Goal: Task Accomplishment & Management: Complete application form

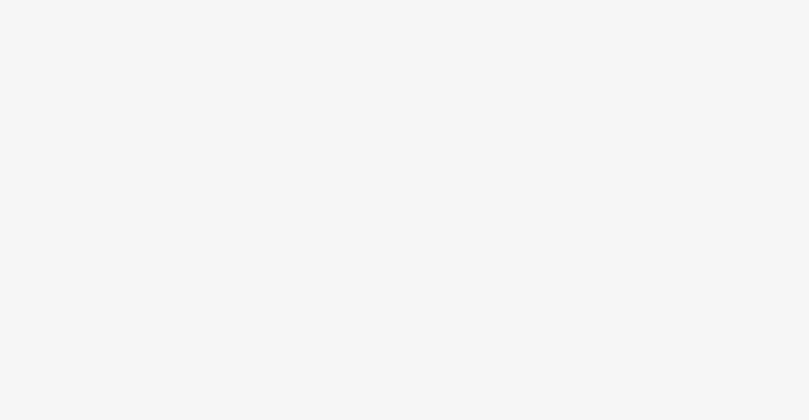
click at [300, 195] on body at bounding box center [404, 210] width 809 height 420
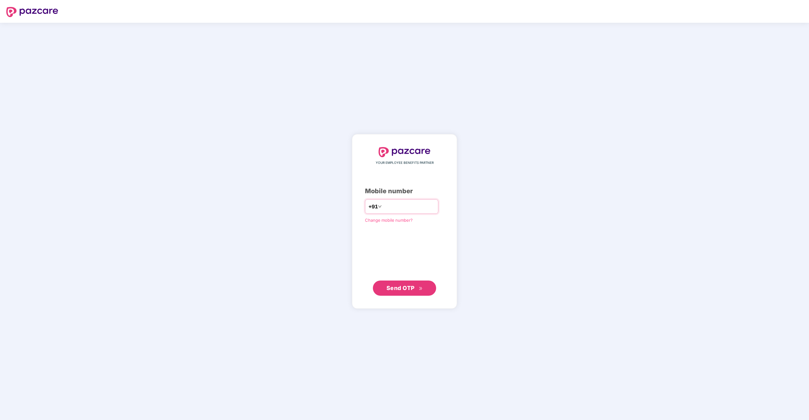
type input "**********"
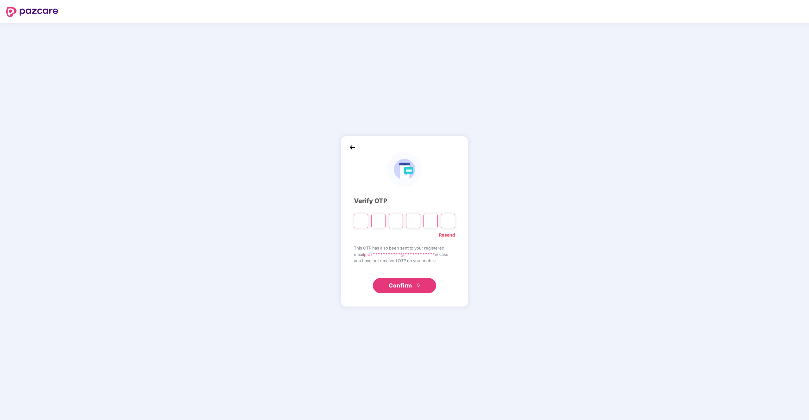
type input "*"
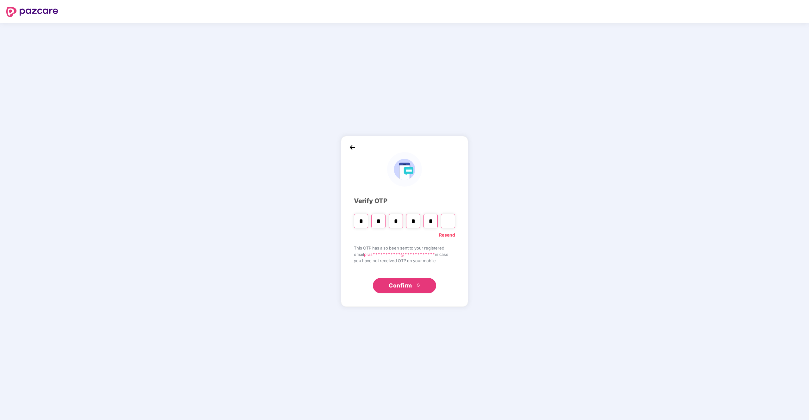
type input "*"
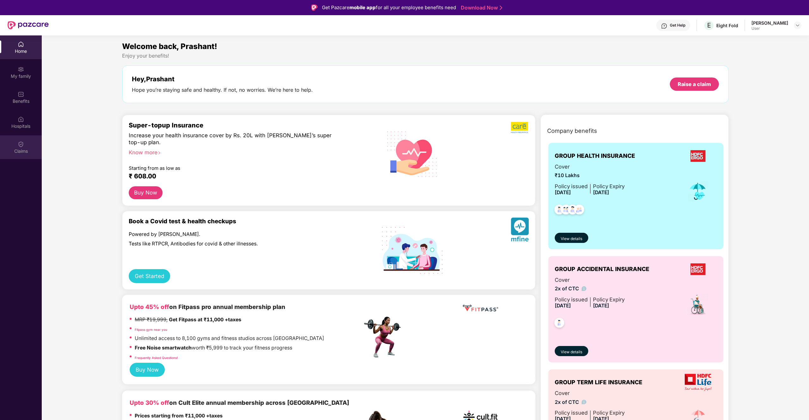
click at [16, 151] on div "Claims" at bounding box center [21, 151] width 42 height 6
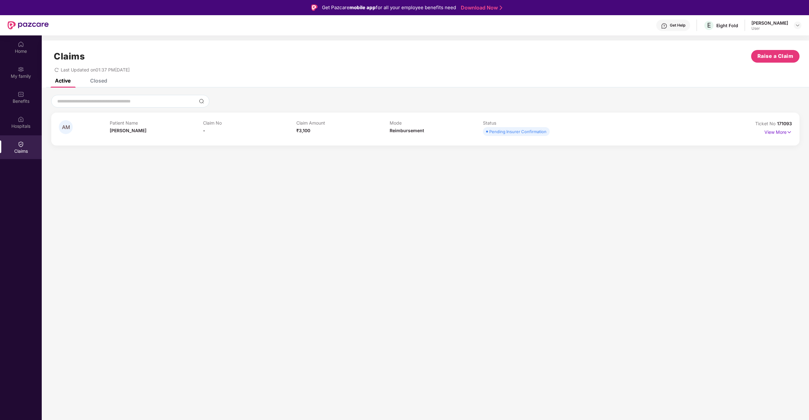
click at [529, 133] on div "Pending Insurer Confirmation" at bounding box center [518, 131] width 57 height 6
click at [782, 133] on p "View More" at bounding box center [779, 131] width 28 height 9
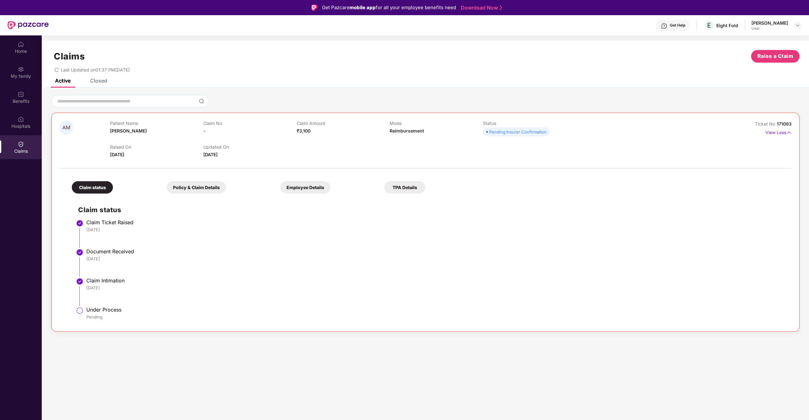
click at [782, 15] on div "Get Help E Eight Fold Prashant Mittal User" at bounding box center [425, 25] width 753 height 20
click at [787, 29] on div "User" at bounding box center [770, 28] width 37 height 5
click at [800, 24] on img at bounding box center [797, 25] width 5 height 5
click at [687, 87] on div "Active Closed" at bounding box center [426, 83] width 768 height 9
click at [720, 34] on div "Get Help E Eight Fold Prashant Mittal User" at bounding box center [425, 25] width 753 height 20
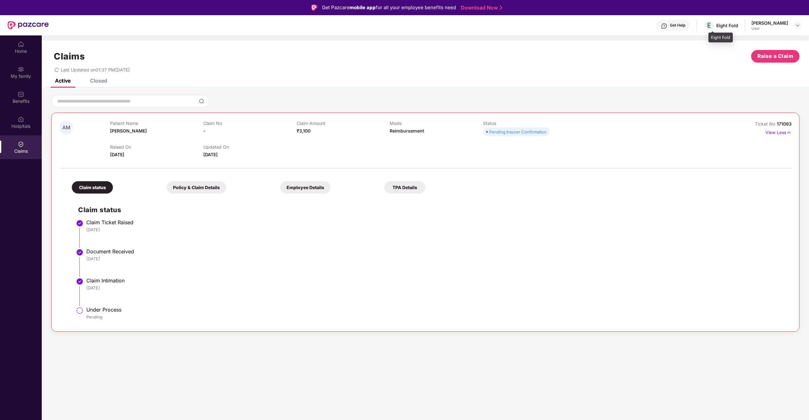
click at [724, 24] on div "Eight Fold" at bounding box center [728, 25] width 22 height 6
click at [667, 31] on div "Get Help E Eight Fold Prashant Mittal User" at bounding box center [425, 25] width 753 height 20
click at [680, 22] on div "Get Help" at bounding box center [674, 25] width 34 height 11
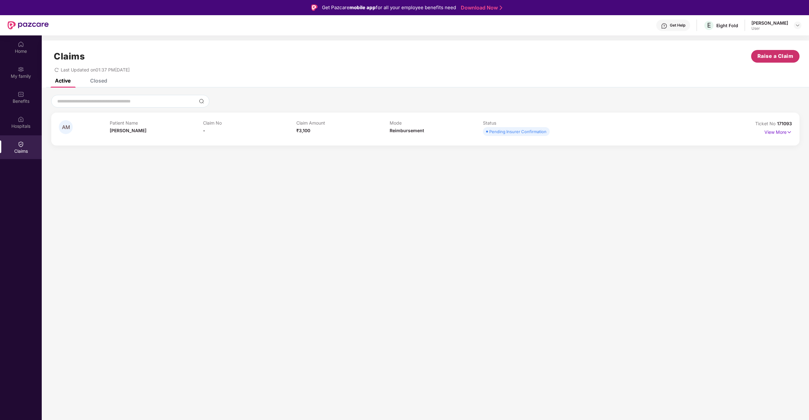
click at [768, 56] on span "Raise a Claim" at bounding box center [776, 56] width 36 height 8
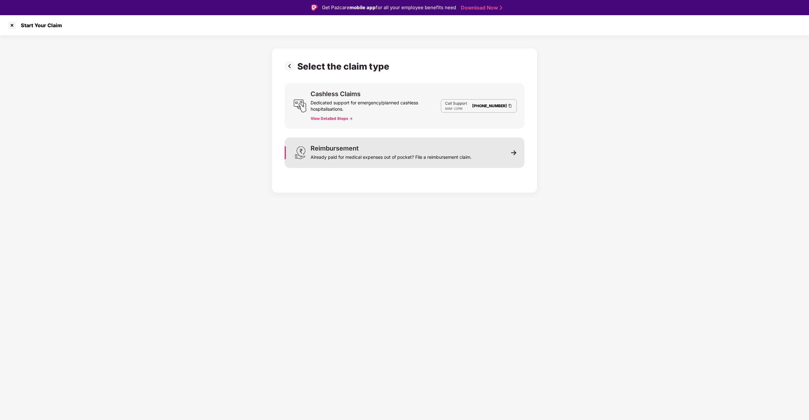
click at [378, 141] on div "Reimbursement Already paid for medical expenses out of pocket? File a reimburse…" at bounding box center [405, 153] width 240 height 30
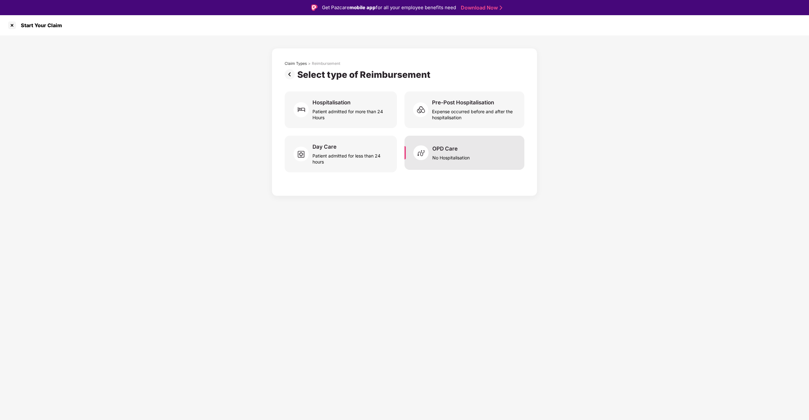
click at [441, 158] on div "No Hospitalisation" at bounding box center [451, 156] width 37 height 9
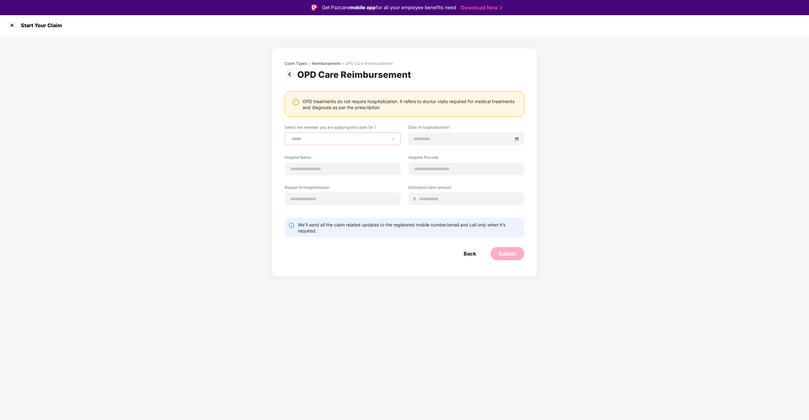
click at [340, 140] on select "**********" at bounding box center [342, 138] width 105 height 5
select select "**********"
click at [290, 136] on select "**********" at bounding box center [342, 138] width 105 height 5
click at [434, 138] on input at bounding box center [463, 138] width 99 height 7
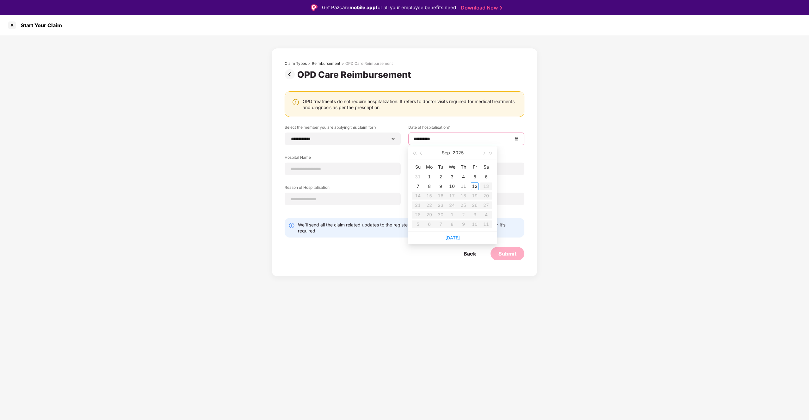
type input "**********"
click at [421, 186] on div "7" at bounding box center [418, 187] width 8 height 8
click at [337, 171] on input at bounding box center [342, 169] width 105 height 7
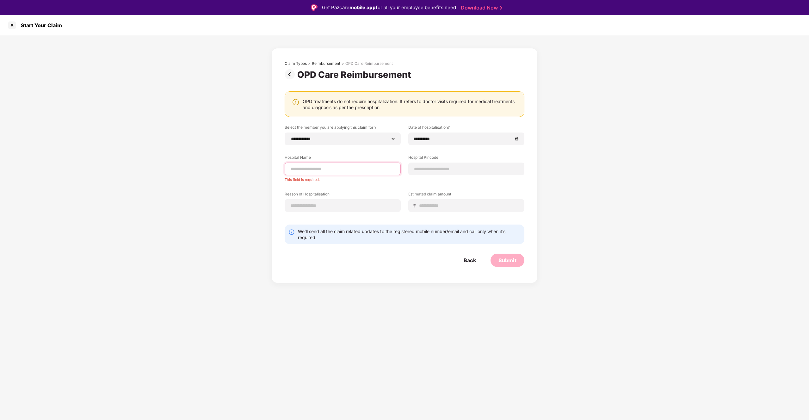
paste input "**********"
click at [356, 181] on div "Please Enter valid hospital name" at bounding box center [343, 178] width 116 height 7
click at [300, 170] on input "**********" at bounding box center [342, 169] width 105 height 7
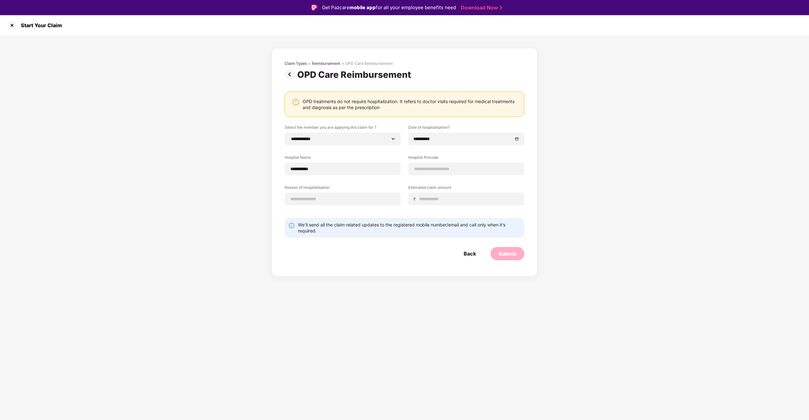
click at [323, 182] on div "**********" at bounding box center [405, 170] width 240 height 90
click at [331, 172] on input "**********" at bounding box center [342, 169] width 105 height 7
type input "**********"
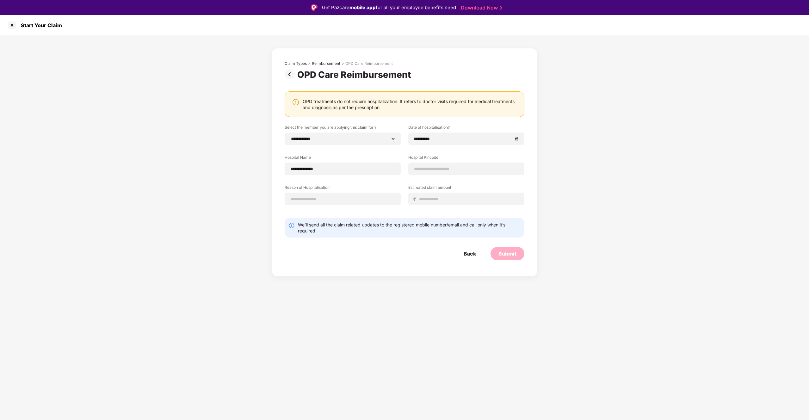
click at [351, 179] on div "**********" at bounding box center [405, 170] width 240 height 90
click at [429, 171] on input at bounding box center [466, 169] width 105 height 7
type input "******"
click at [349, 197] on input at bounding box center [342, 199] width 105 height 7
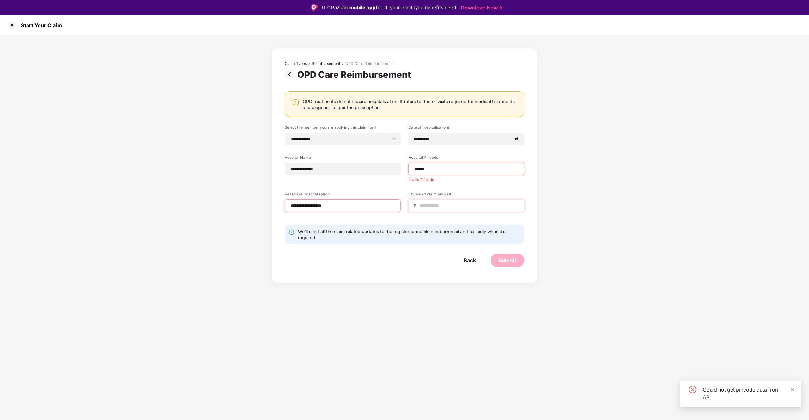
type input "**********"
click at [426, 204] on input at bounding box center [469, 206] width 100 height 7
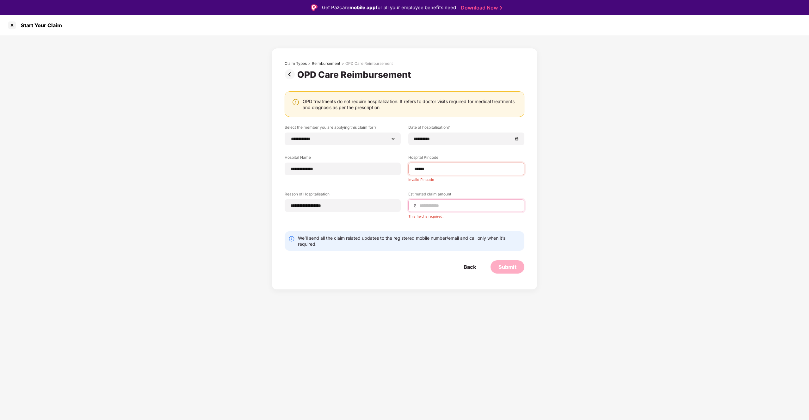
click at [438, 207] on input at bounding box center [469, 206] width 100 height 7
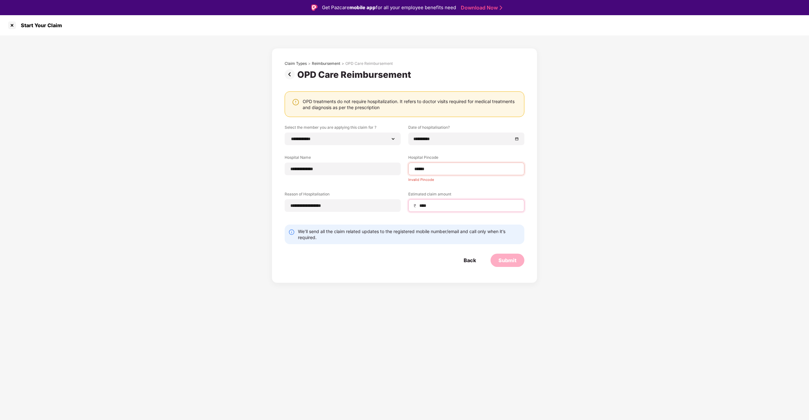
type input "****"
click at [458, 185] on div "**********" at bounding box center [405, 173] width 240 height 97
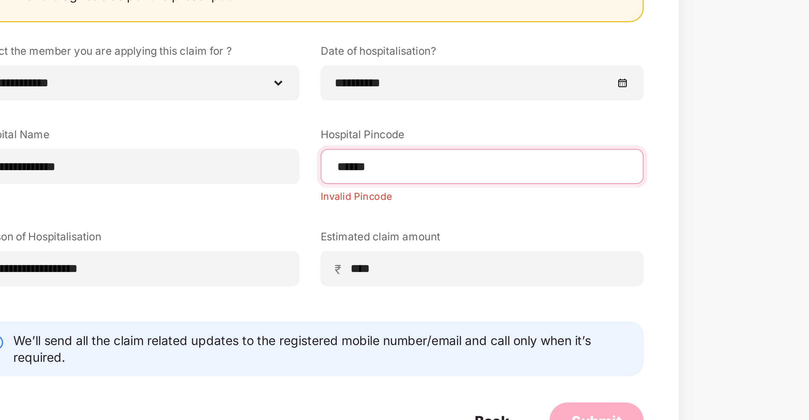
click at [452, 169] on input "******" at bounding box center [466, 169] width 105 height 7
type input "******"
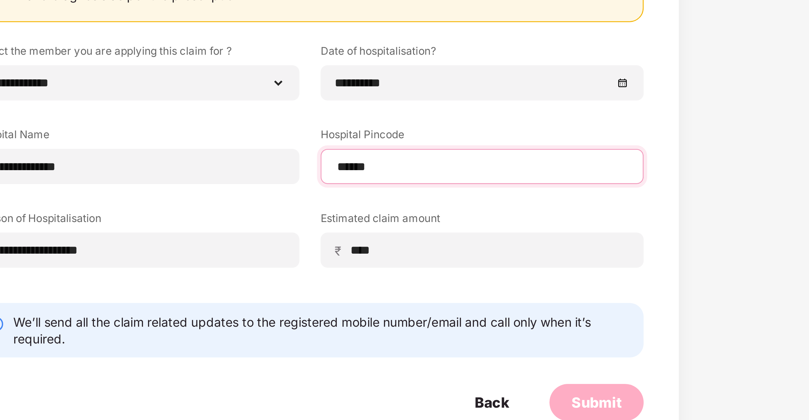
select select "**********"
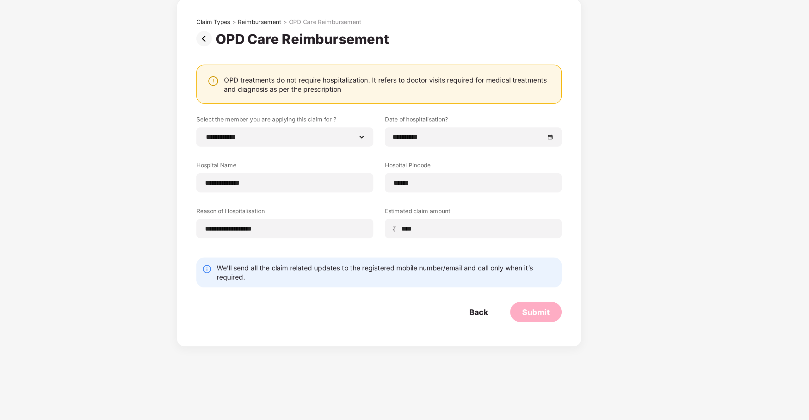
click at [459, 180] on div "**********" at bounding box center [405, 170] width 240 height 90
click at [419, 215] on form "**********" at bounding box center [405, 193] width 240 height 136
click at [435, 172] on input "******" at bounding box center [466, 169] width 105 height 7
click at [435, 183] on div "**********" at bounding box center [405, 170] width 240 height 90
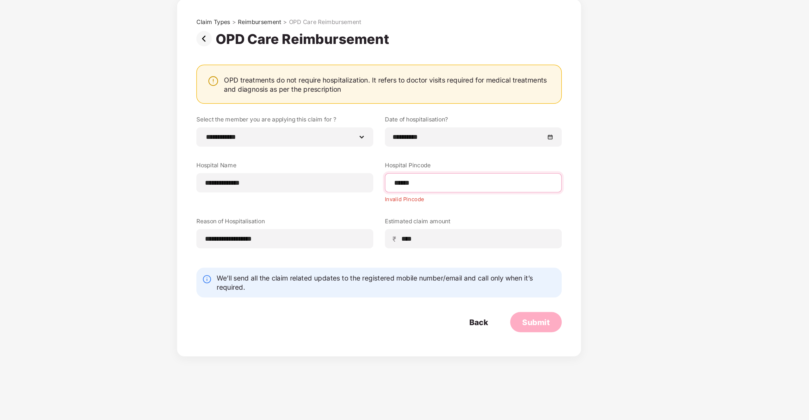
click at [444, 172] on input "******" at bounding box center [466, 169] width 105 height 7
type input "******"
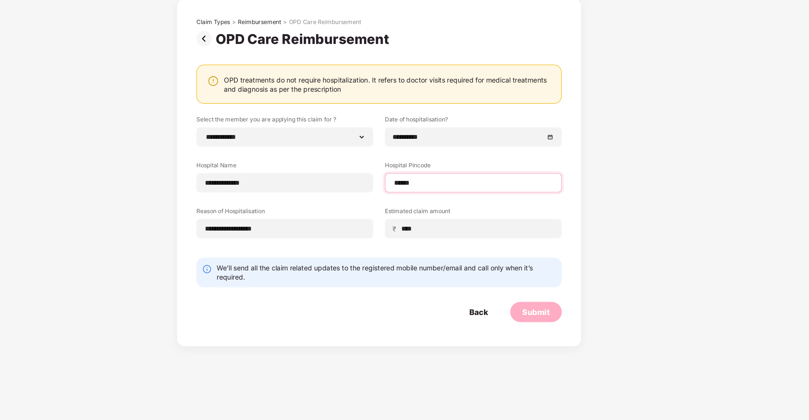
select select "**********"
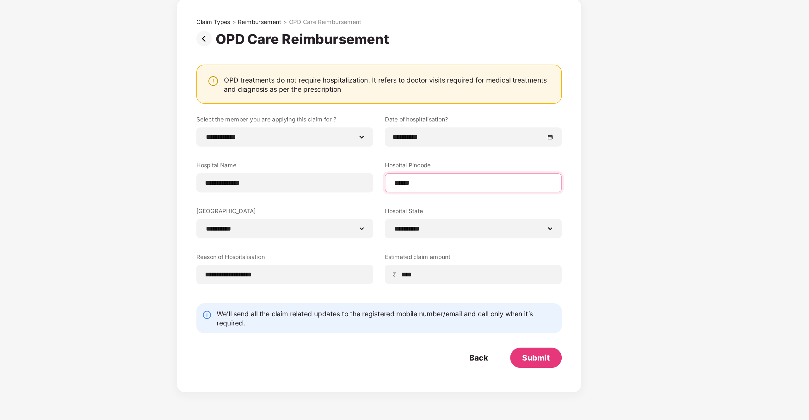
type input "******"
click at [444, 246] on form "**********" at bounding box center [405, 208] width 240 height 166
click at [508, 284] on div "Submit" at bounding box center [508, 283] width 18 height 7
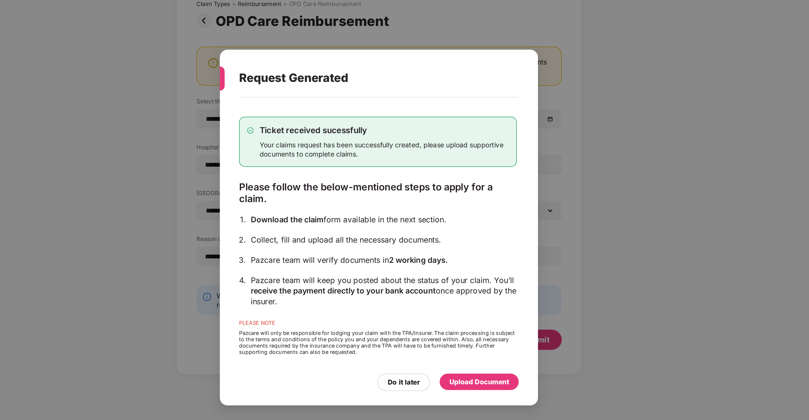
click at [471, 309] on div "Upload Document" at bounding box center [470, 311] width 39 height 7
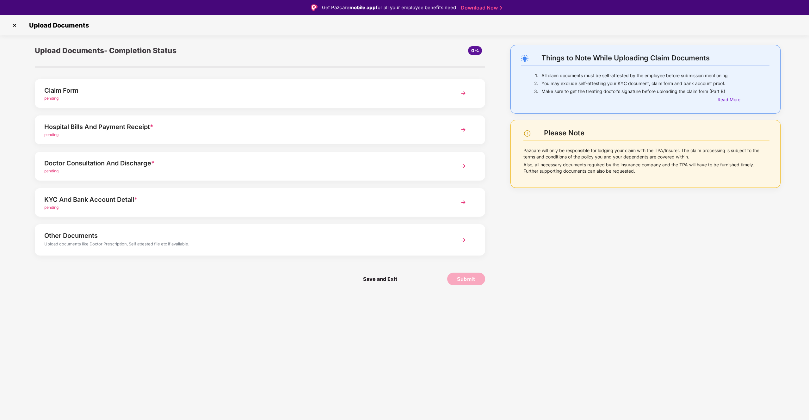
click at [155, 135] on div "pending" at bounding box center [242, 135] width 396 height 6
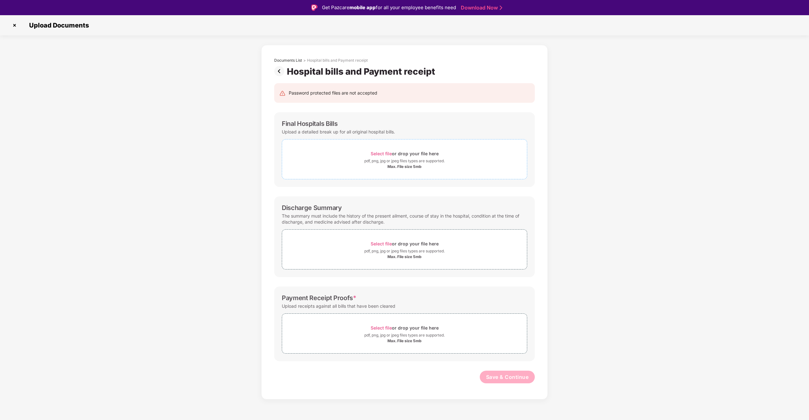
click at [372, 153] on span "Select file" at bounding box center [381, 153] width 21 height 5
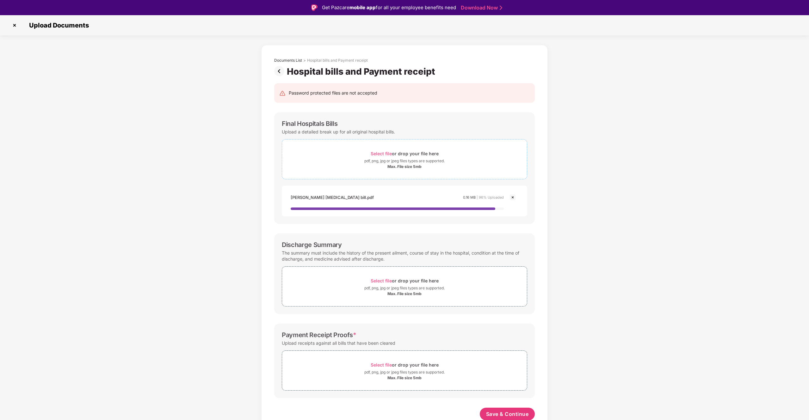
click at [374, 159] on div "pdf, png, jpg or jpeg files types are supported." at bounding box center [405, 161] width 80 height 6
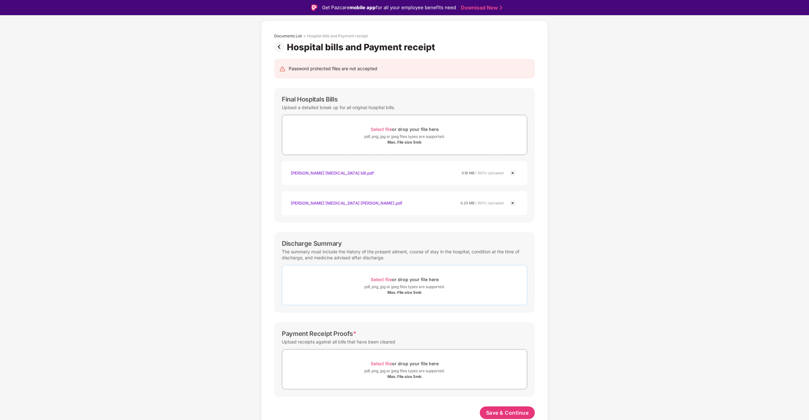
click at [378, 279] on span "Select file" at bounding box center [381, 279] width 21 height 5
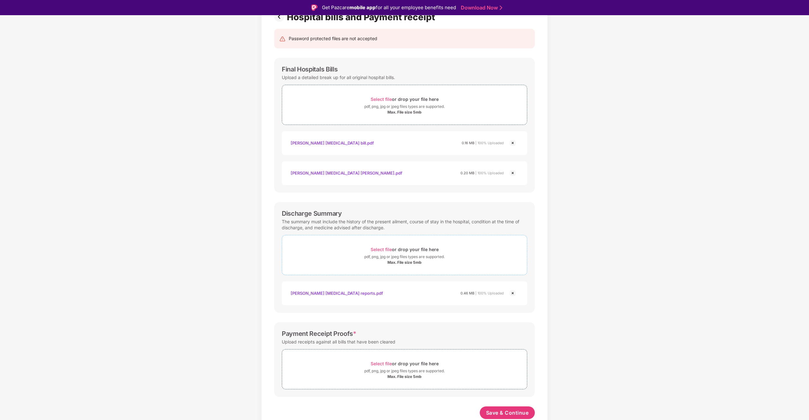
click at [382, 248] on span "Select file" at bounding box center [381, 249] width 21 height 5
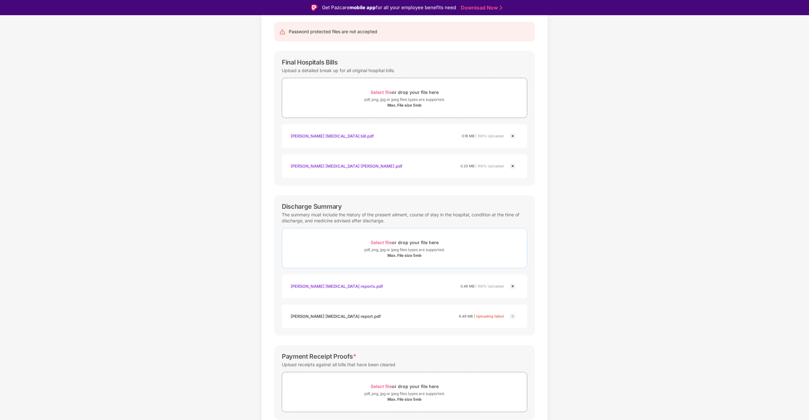
scroll to position [84, 0]
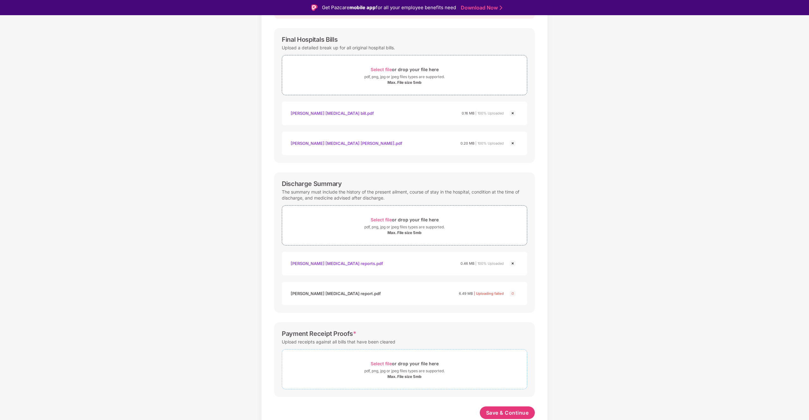
click at [378, 365] on span "Select file" at bounding box center [381, 363] width 21 height 5
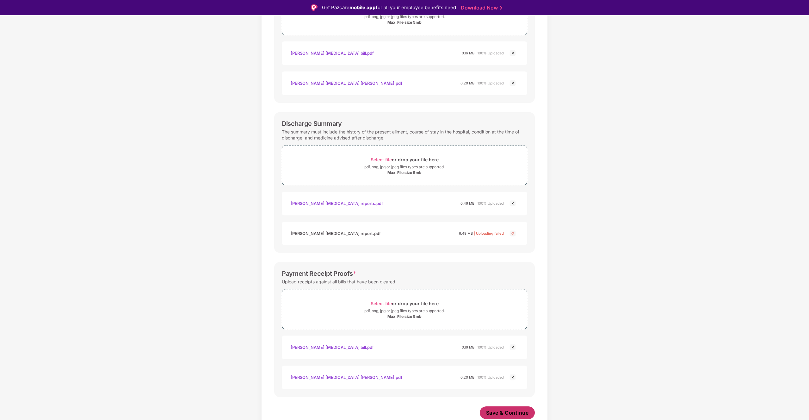
scroll to position [144, 0]
click at [512, 234] on img at bounding box center [513, 234] width 8 height 8
click at [513, 235] on img at bounding box center [513, 234] width 8 height 8
click at [581, 244] on div "Documents List > Hospital bills and Payment receipt Hospital bills and Payment …" at bounding box center [404, 168] width 809 height 535
click at [515, 232] on img at bounding box center [513, 234] width 8 height 8
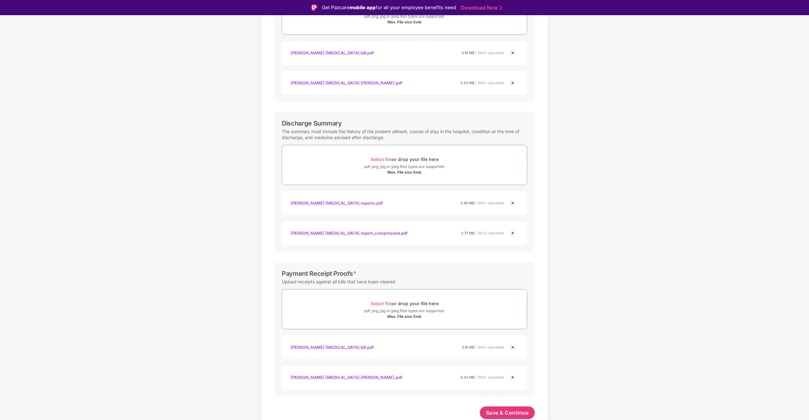
scroll to position [15, 0]
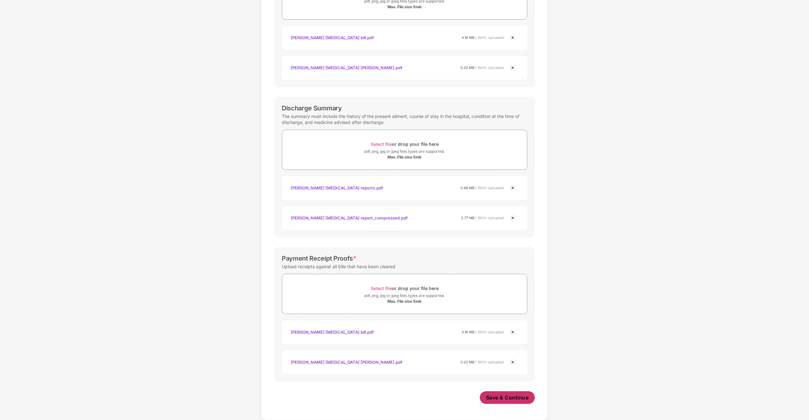
click at [513, 392] on button "Save & Continue" at bounding box center [507, 397] width 55 height 13
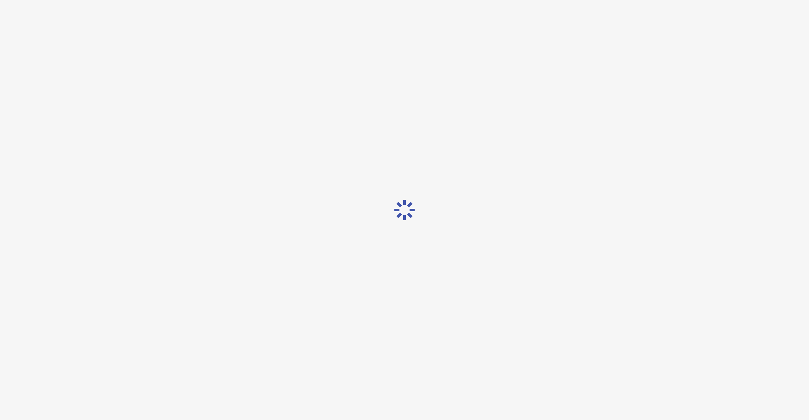
scroll to position [0, 0]
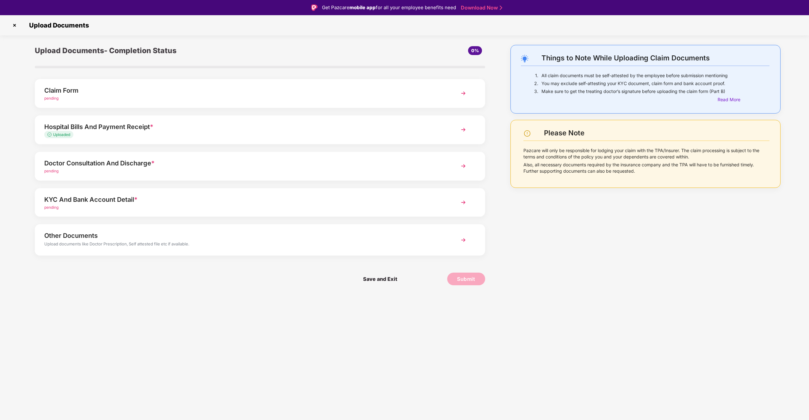
click at [242, 128] on div "Hospital Bills And Payment Receipt *" at bounding box center [242, 127] width 396 height 10
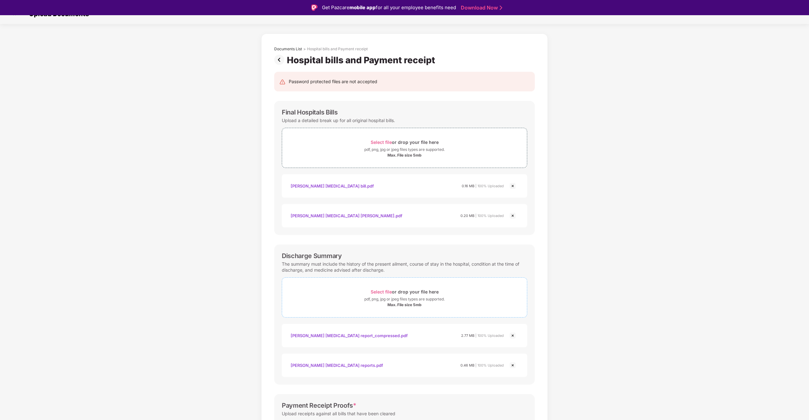
scroll to position [52, 0]
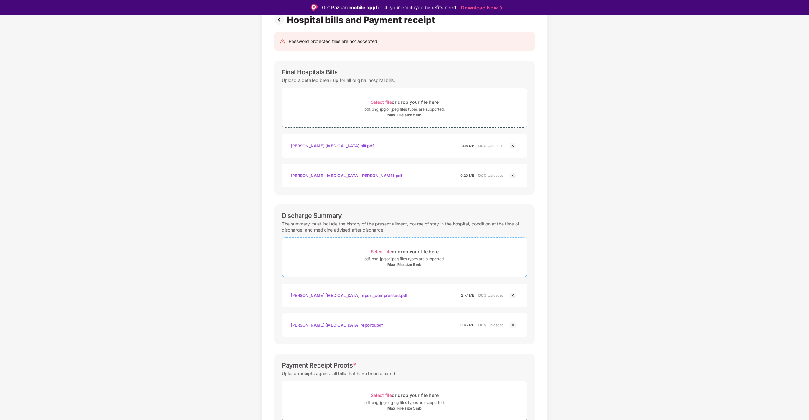
click at [384, 251] on span "Select file" at bounding box center [381, 251] width 21 height 5
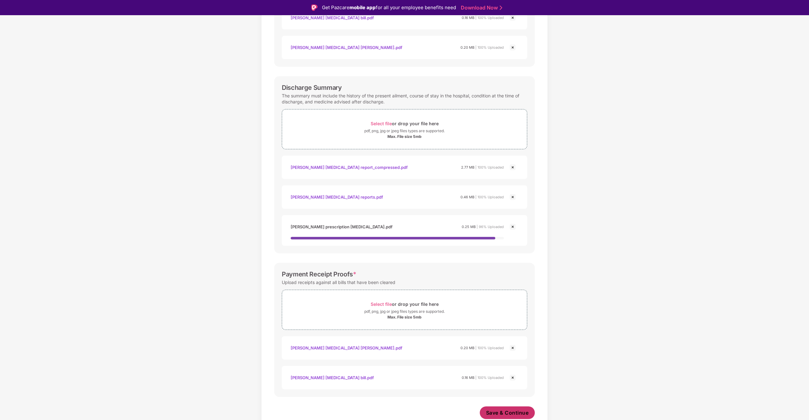
scroll to position [175, 0]
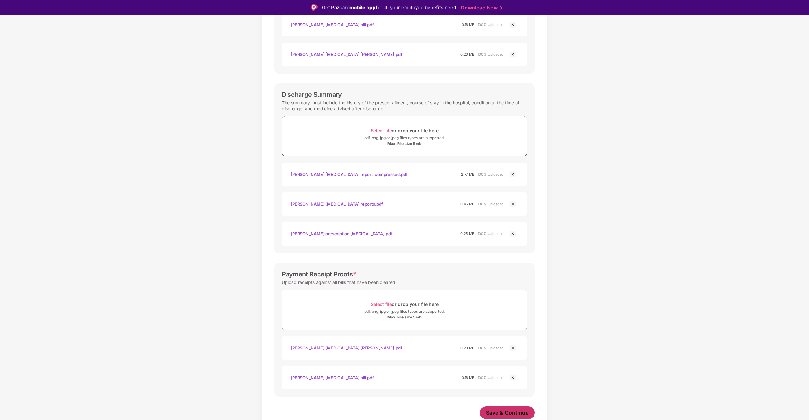
click at [512, 412] on span "Save & Continue" at bounding box center [507, 412] width 43 height 7
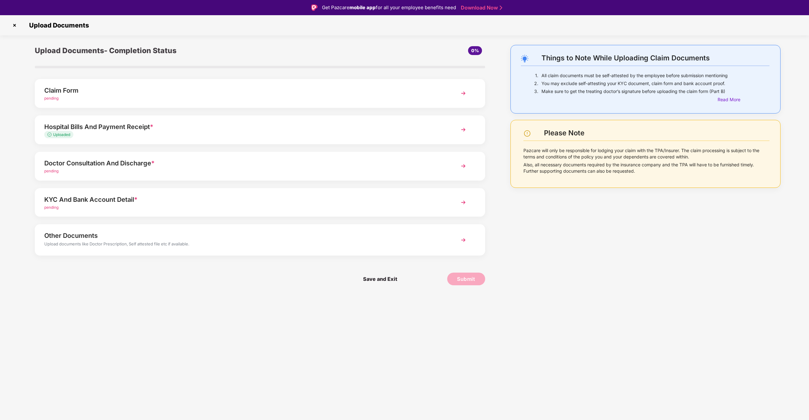
click at [191, 163] on div "Doctor Consultation And Discharge *" at bounding box center [242, 163] width 396 height 10
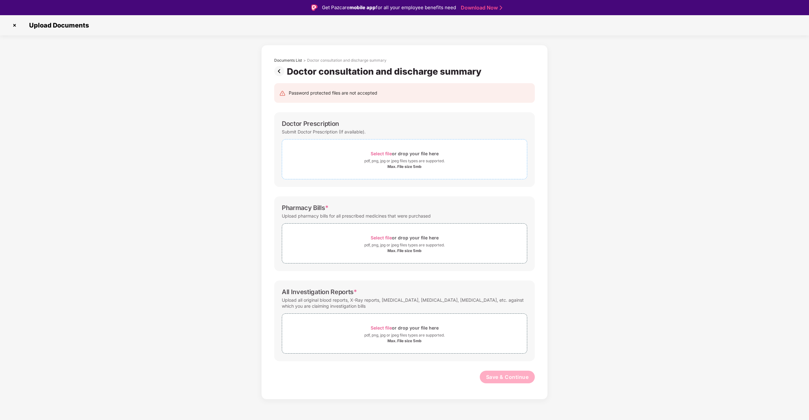
click at [371, 154] on span "Select file" at bounding box center [381, 153] width 21 height 5
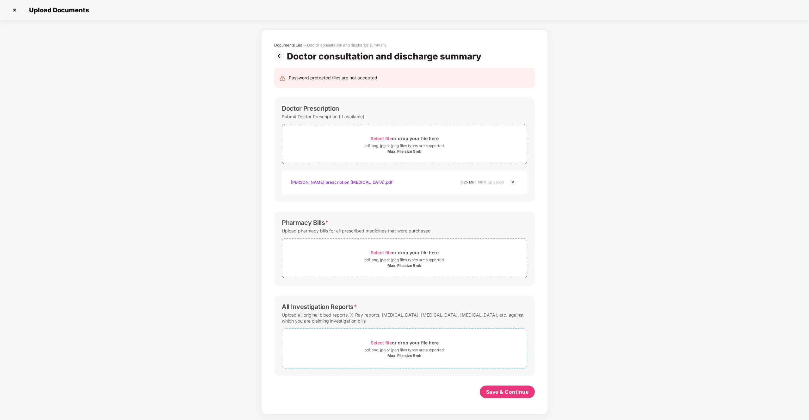
click at [388, 353] on div "pdf, png, jpg or jpeg files types are supported." at bounding box center [405, 350] width 80 height 6
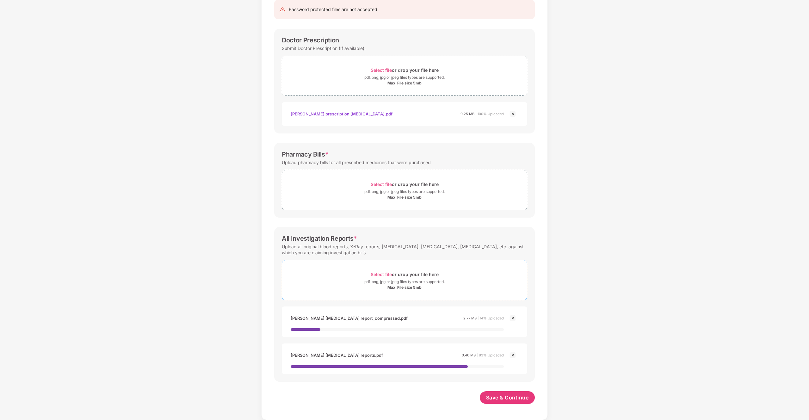
scroll to position [37, 0]
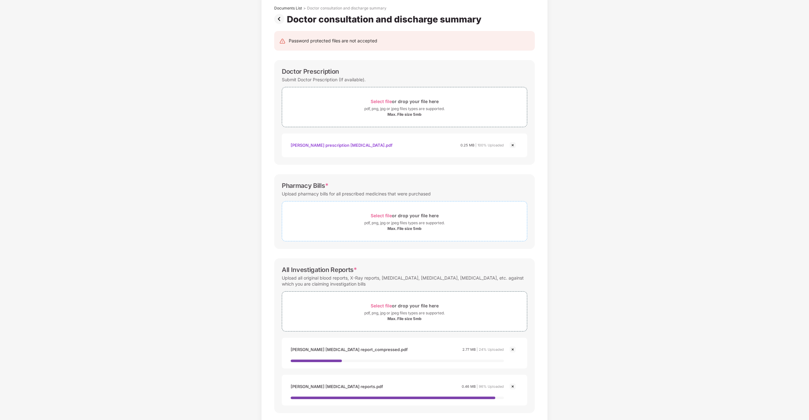
click at [390, 223] on div "pdf, png, jpg or jpeg files types are supported." at bounding box center [405, 223] width 80 height 6
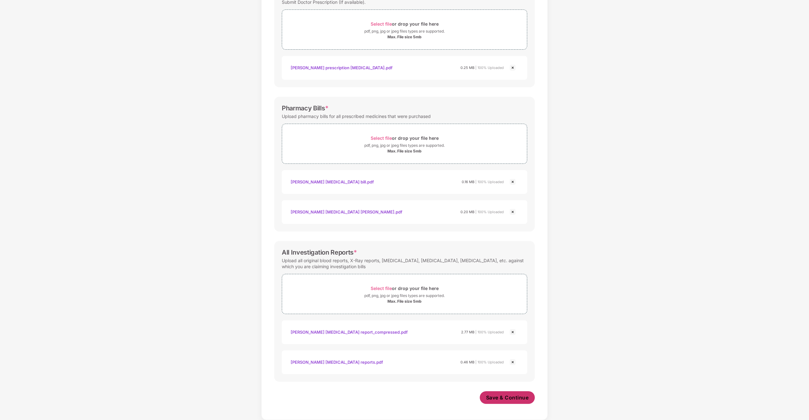
click at [502, 401] on button "Save & Continue" at bounding box center [507, 397] width 55 height 13
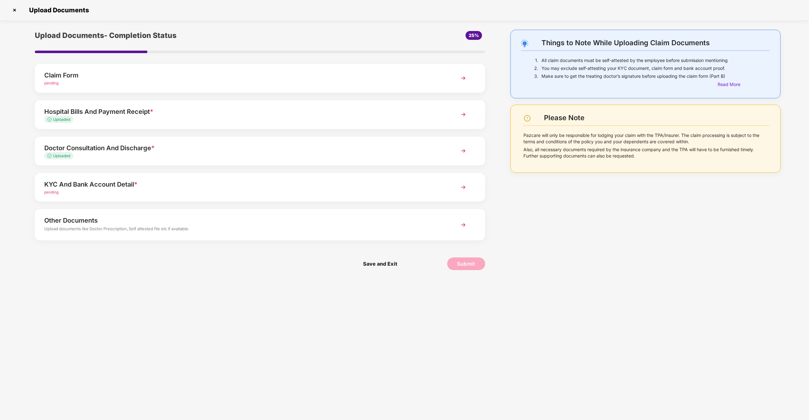
click at [225, 183] on div "KYC And Bank Account Detail *" at bounding box center [242, 184] width 396 height 10
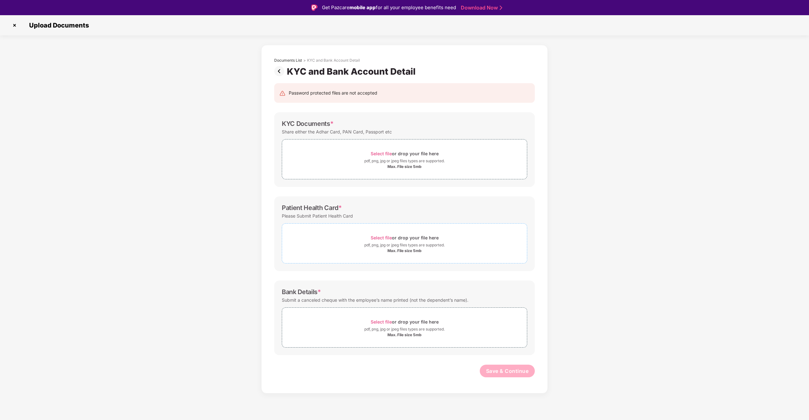
click at [379, 237] on span "Select file" at bounding box center [381, 237] width 21 height 5
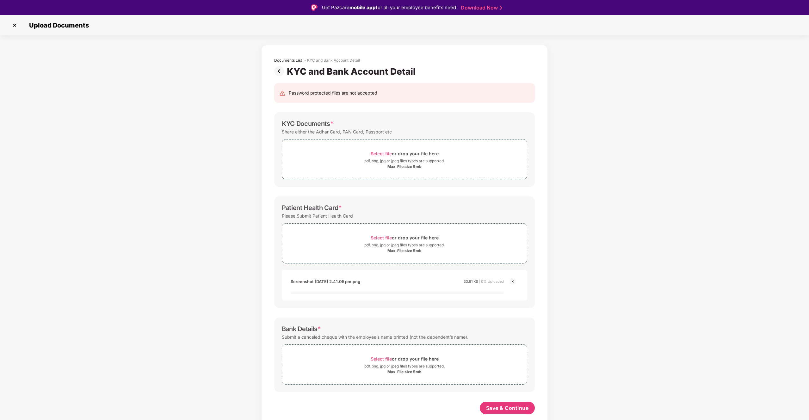
scroll to position [15, 0]
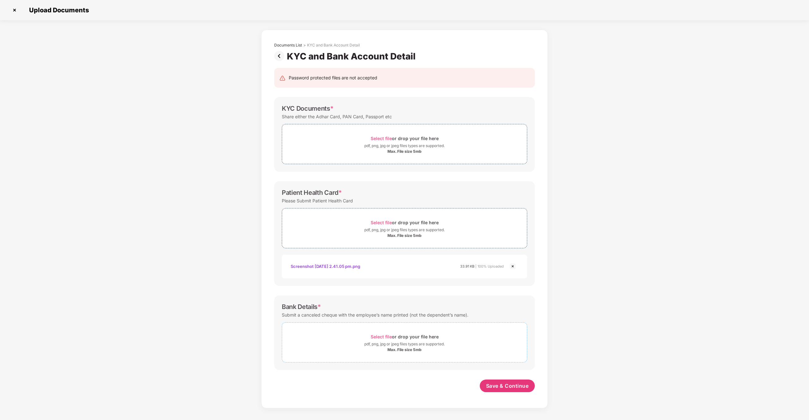
click at [383, 336] on span "Select file" at bounding box center [381, 336] width 21 height 5
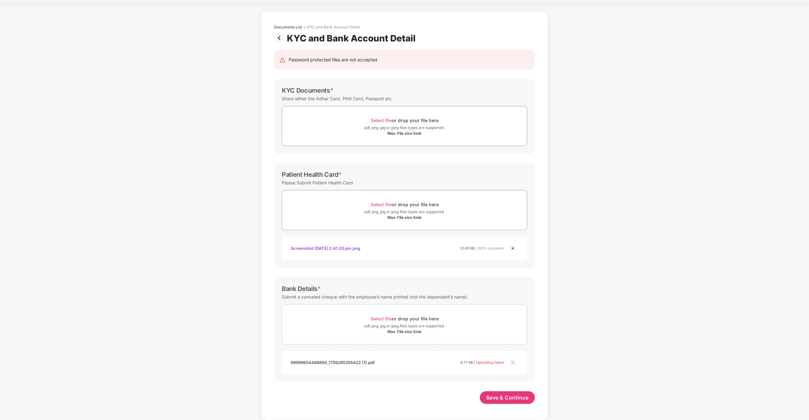
click at [386, 318] on span "Select file" at bounding box center [381, 318] width 21 height 5
click at [377, 121] on span "Select file" at bounding box center [381, 120] width 21 height 5
click at [377, 124] on div "Select file or drop your file here" at bounding box center [405, 120] width 68 height 9
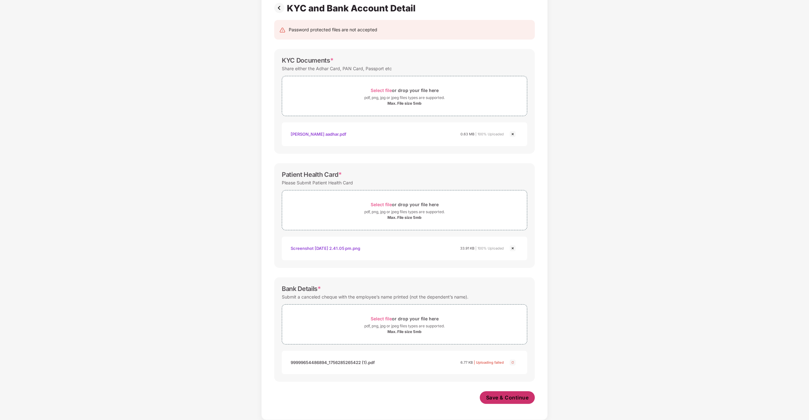
scroll to position [50, 0]
click at [511, 402] on button "Save & Continue" at bounding box center [507, 397] width 55 height 13
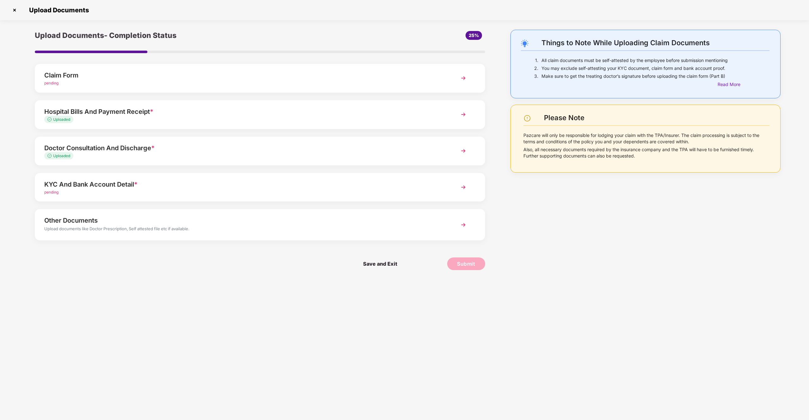
scroll to position [0, 0]
click at [241, 193] on div "pending" at bounding box center [242, 193] width 396 height 6
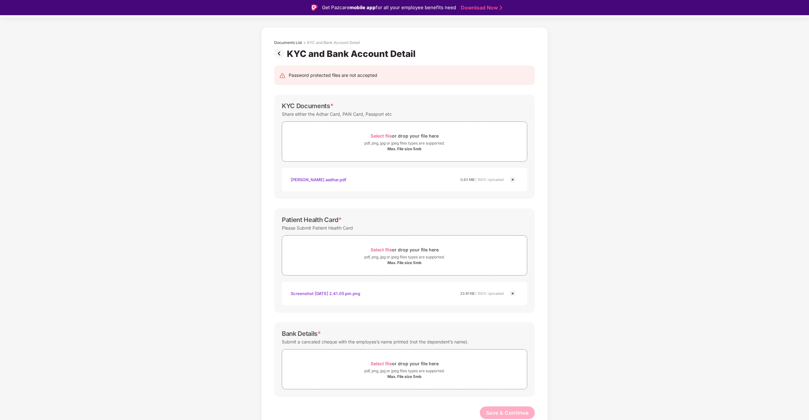
scroll to position [15, 0]
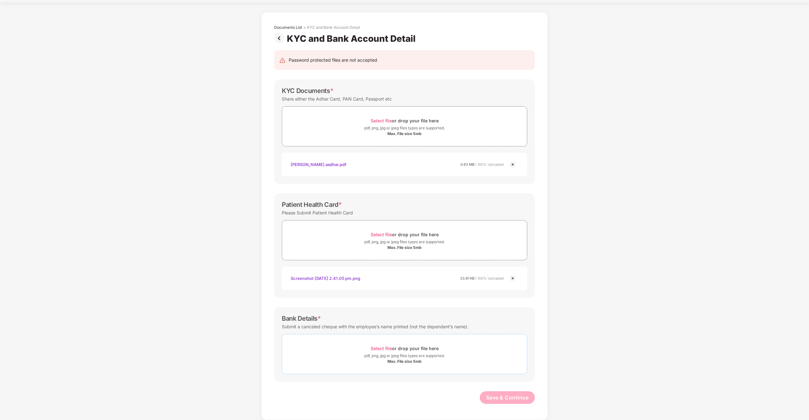
click at [382, 348] on span "Select file" at bounding box center [381, 348] width 21 height 5
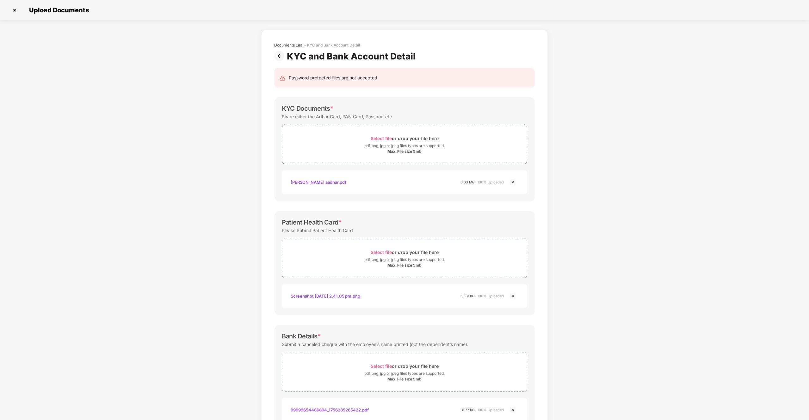
scroll to position [48, 0]
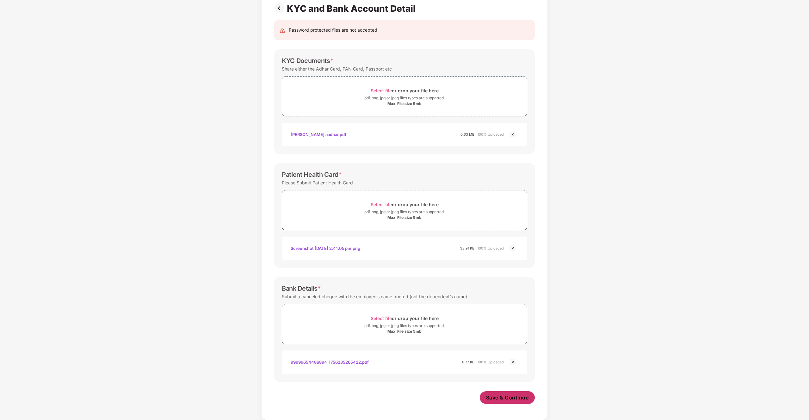
click at [513, 399] on span "Save & Continue" at bounding box center [507, 397] width 43 height 7
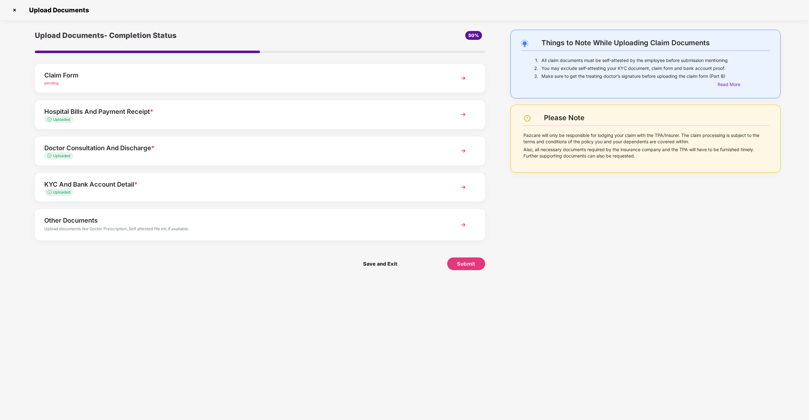
scroll to position [0, 0]
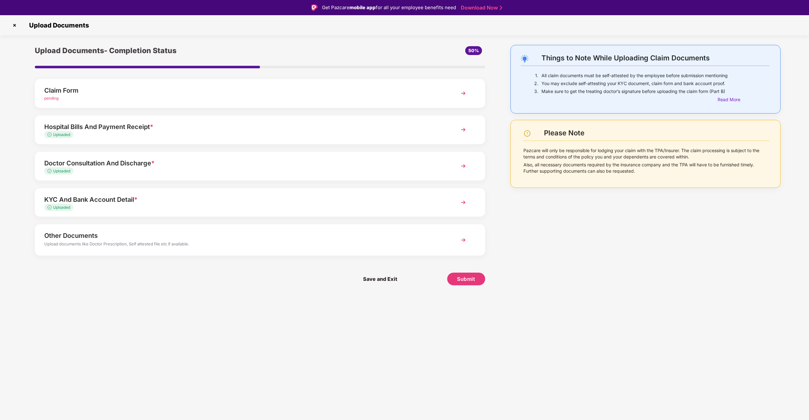
click at [221, 85] on div "Claim Form" at bounding box center [242, 90] width 396 height 10
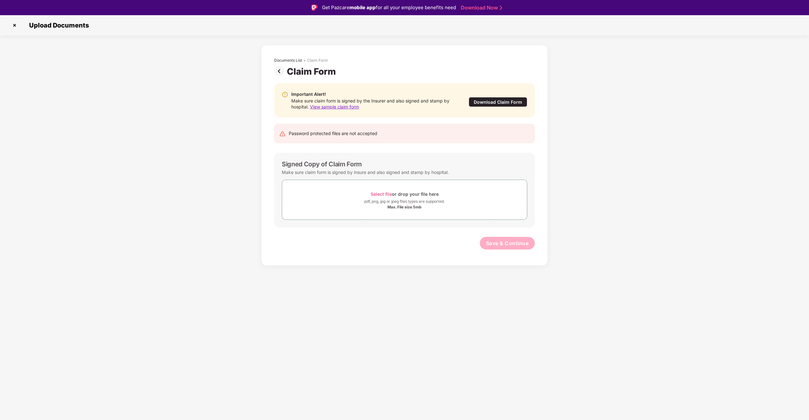
click at [498, 103] on div "Download Claim Form" at bounding box center [498, 102] width 59 height 10
click at [382, 140] on div "Password protected files are not accepted" at bounding box center [404, 134] width 261 height 20
click at [383, 152] on div "Important Alert! Make sure claim form is signed by the Insurer and also signed …" at bounding box center [405, 169] width 280 height 185
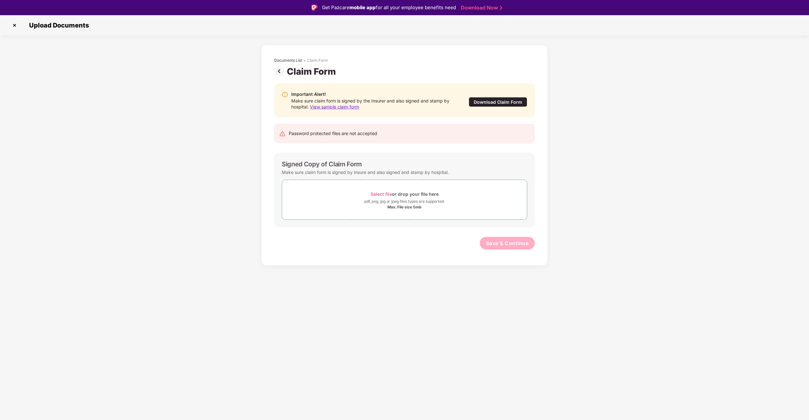
click at [343, 274] on div "Upload Documents Documents List > Claim Form Claim Form Important Alert! Make s…" at bounding box center [404, 225] width 809 height 420
click at [279, 68] on img at bounding box center [280, 71] width 13 height 10
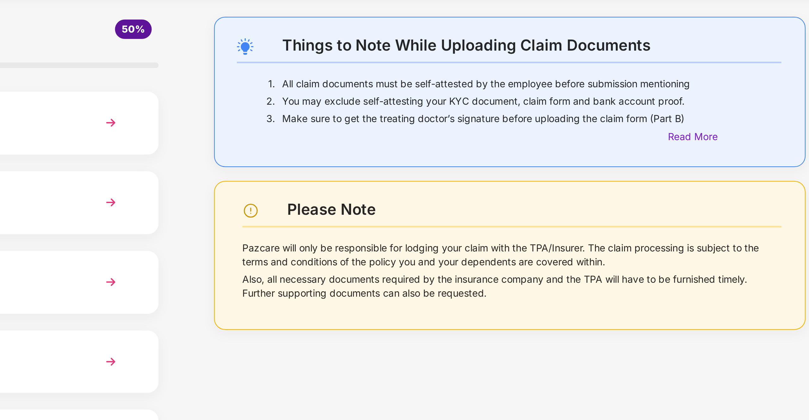
click at [694, 80] on p "You may exclude self-attesting your KYC document, claim form and bank account p…" at bounding box center [656, 83] width 228 height 6
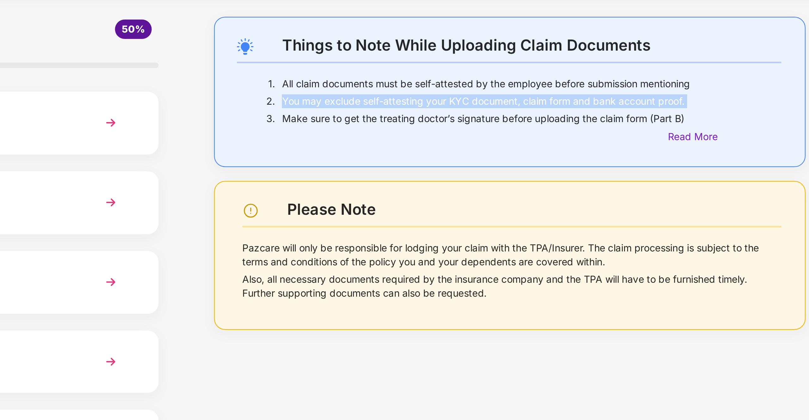
click at [694, 80] on p "You may exclude self-attesting your KYC document, claim form and bank account p…" at bounding box center [656, 83] width 228 height 6
drag, startPoint x: 614, startPoint y: 80, endPoint x: 693, endPoint y: 88, distance: 79.1
click at [693, 86] on p "You may exclude self-attesting your KYC document, claim form and bank account p…" at bounding box center [656, 83] width 228 height 6
click at [693, 88] on p "Make sure to get the treating doctor’s signature before uploading the claim for…" at bounding box center [656, 91] width 228 height 6
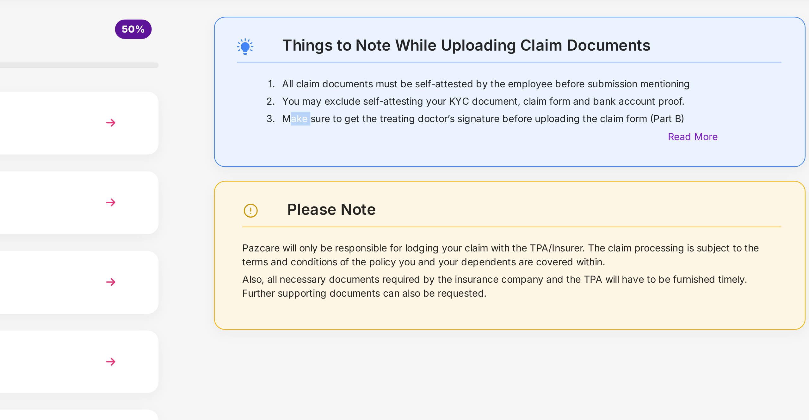
click at [693, 88] on p "Make sure to get the treating doctor’s signature before uploading the claim for…" at bounding box center [656, 91] width 228 height 6
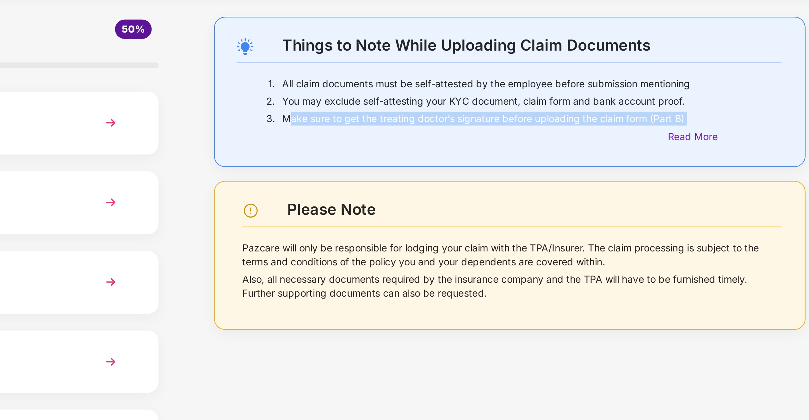
click at [693, 88] on p "Make sure to get the treating doctor’s signature before uploading the claim for…" at bounding box center [656, 91] width 228 height 6
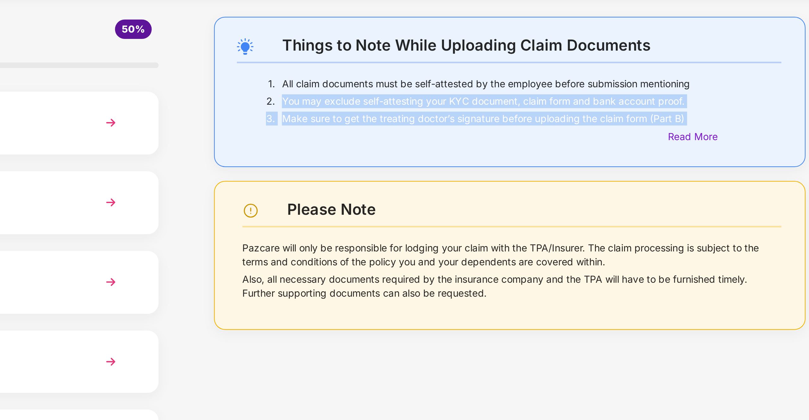
drag, startPoint x: 693, startPoint y: 88, endPoint x: 693, endPoint y: 80, distance: 7.3
click at [693, 80] on div "1. All claim documents must be self-attested by the employee before submission …" at bounding box center [645, 87] width 249 height 31
click at [693, 80] on p "You may exclude self-attesting your KYC document, claim form and bank account p…" at bounding box center [656, 83] width 228 height 6
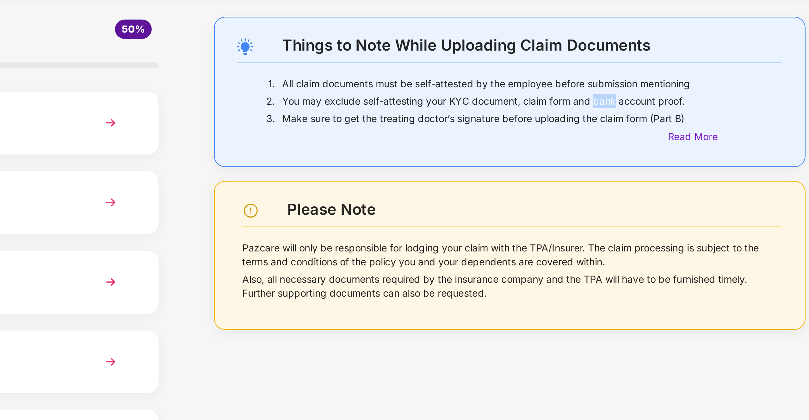
click at [693, 80] on p "You may exclude self-attesting your KYC document, claim form and bank account p…" at bounding box center [656, 83] width 228 height 6
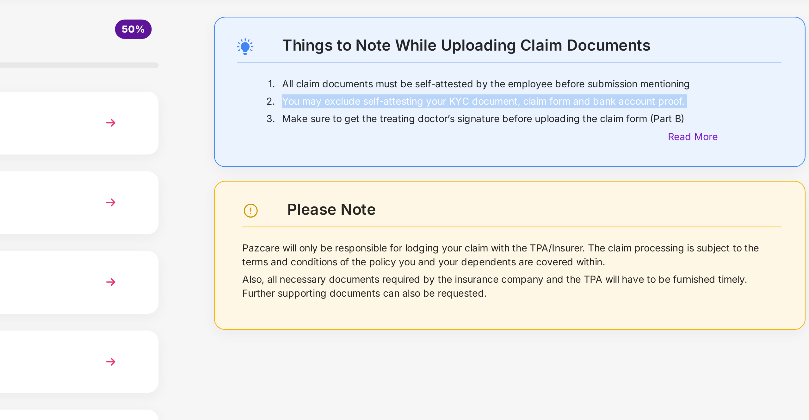
drag, startPoint x: 693, startPoint y: 80, endPoint x: 693, endPoint y: 87, distance: 7.0
click at [693, 87] on div "You may exclude self-attesting your KYC document, claim form and bank account p…" at bounding box center [656, 84] width 228 height 8
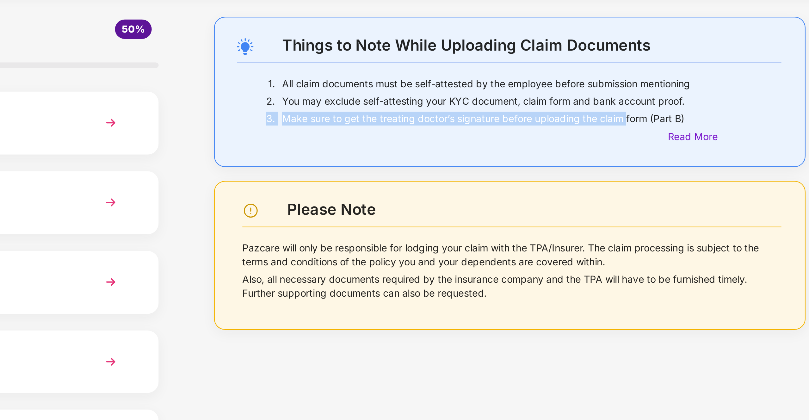
drag, startPoint x: 693, startPoint y: 87, endPoint x: 693, endPoint y: 93, distance: 5.7
click at [693, 93] on div "1. All claim documents must be self-attested by the employee before submission …" at bounding box center [645, 87] width 249 height 31
click at [693, 93] on p "Make sure to get the treating doctor’s signature before uploading the claim for…" at bounding box center [656, 91] width 228 height 6
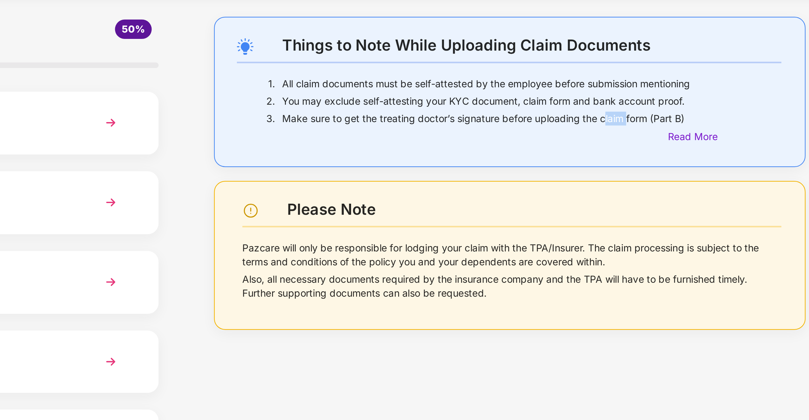
click at [693, 93] on p "Make sure to get the treating doctor’s signature before uploading the claim for…" at bounding box center [656, 91] width 228 height 6
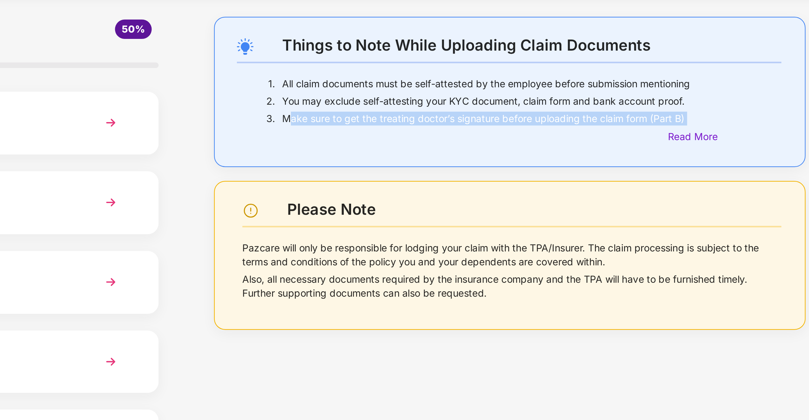
click at [693, 93] on p "Make sure to get the treating doctor’s signature before uploading the claim for…" at bounding box center [656, 91] width 228 height 6
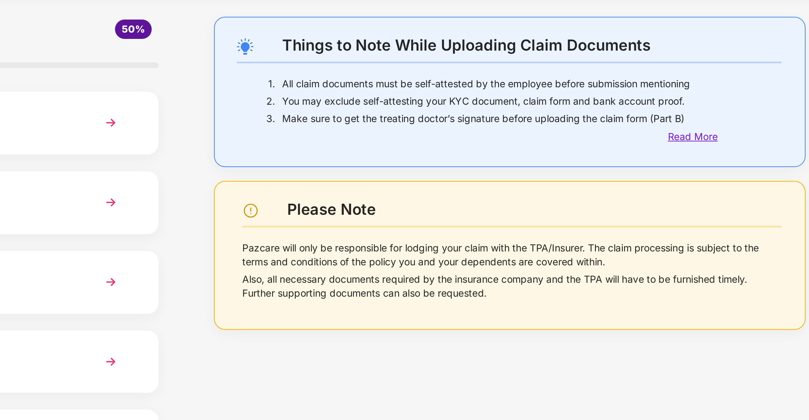
click at [692, 98] on div "Read More" at bounding box center [645, 99] width 249 height 7
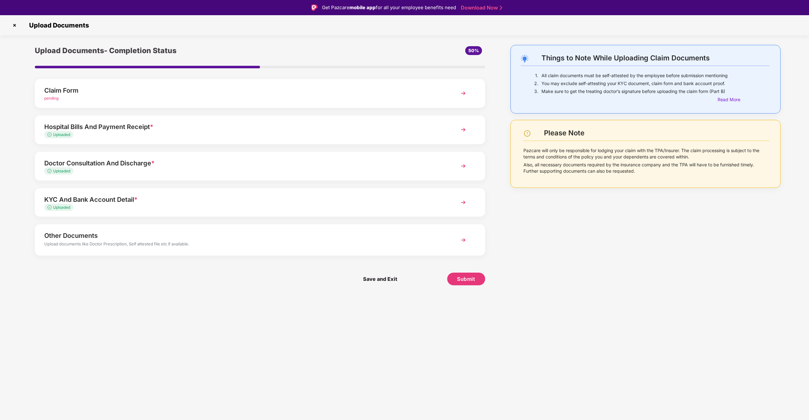
click at [577, 211] on div "Things to Note While Uploading Claim Documents 1. All claim documents must be s…" at bounding box center [645, 170] width 289 height 250
click at [20, 22] on div "Upload Documents" at bounding box center [404, 25] width 790 height 10
click at [15, 25] on img at bounding box center [14, 25] width 10 height 10
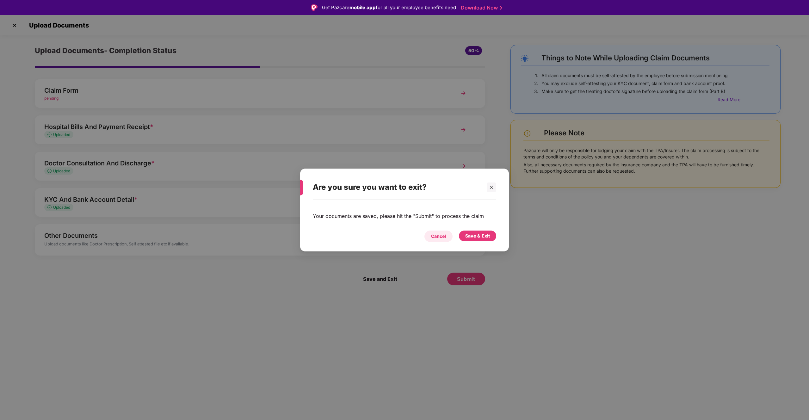
click at [446, 235] on div "Cancel" at bounding box center [438, 236] width 15 height 7
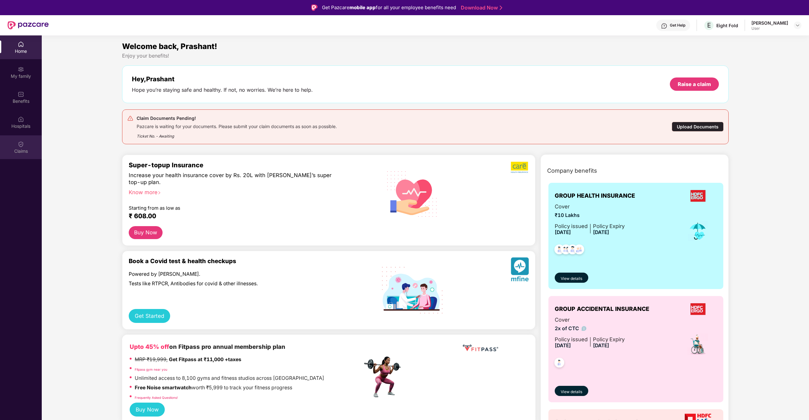
click at [20, 146] on img at bounding box center [21, 144] width 6 height 6
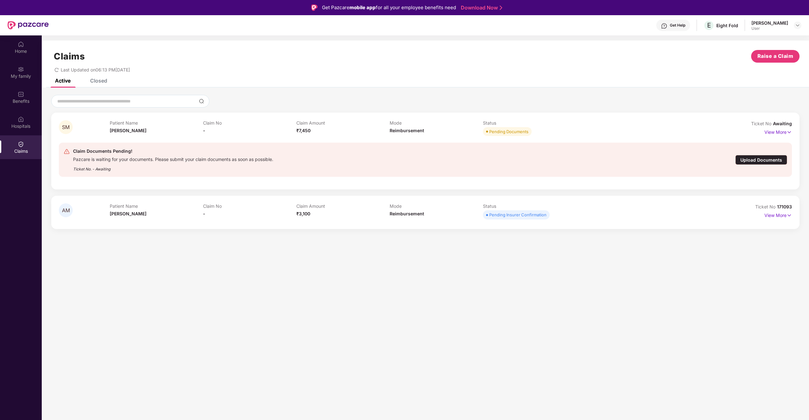
click at [199, 157] on div "Pazcare is waiting for your documents. Please submit your claim documents as so…" at bounding box center [173, 158] width 200 height 7
click at [227, 161] on div "Pazcare is waiting for your documents. Please submit your claim documents as so…" at bounding box center [173, 158] width 200 height 7
click at [430, 268] on section "Claims Raise a Claim Last Updated on 06:13 PM, 12 Sep 2025 Active Closed SM Pat…" at bounding box center [426, 245] width 768 height 420
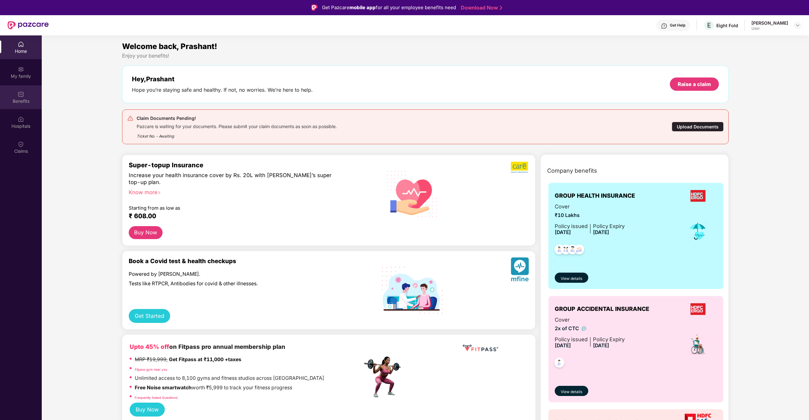
click at [26, 97] on div "Benefits" at bounding box center [21, 97] width 42 height 24
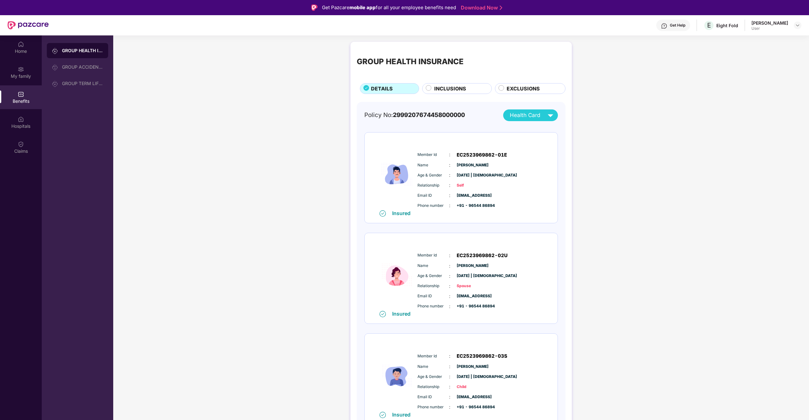
click at [551, 120] on img at bounding box center [550, 115] width 11 height 11
click at [529, 180] on div "Sarla Mittal" at bounding box center [530, 180] width 47 height 7
click at [24, 154] on div "Claims" at bounding box center [21, 147] width 42 height 24
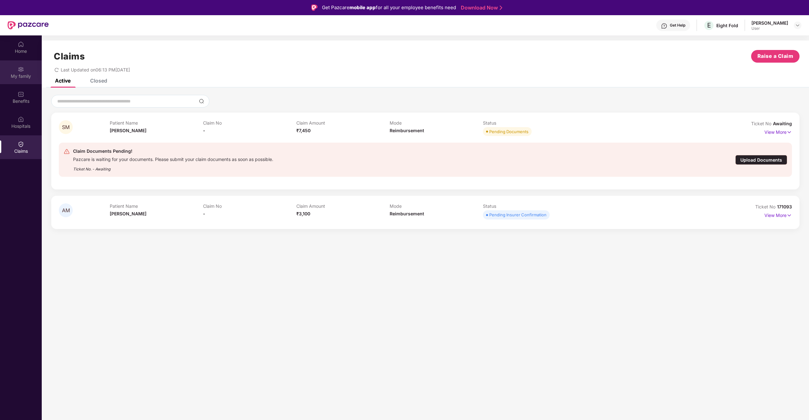
click at [25, 81] on div "My family" at bounding box center [21, 72] width 42 height 24
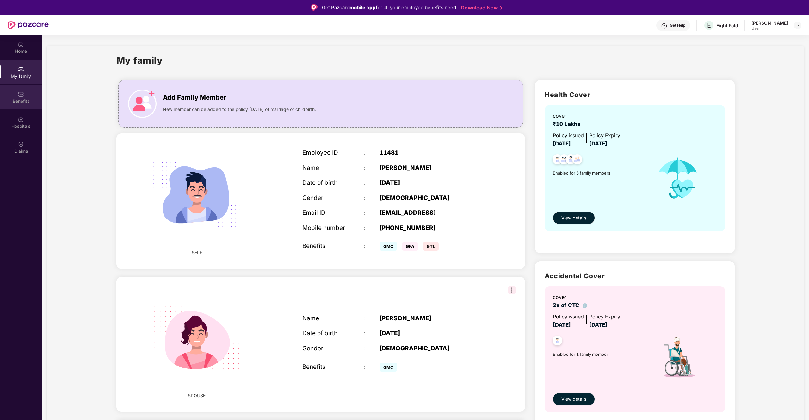
click at [31, 100] on div "Benefits" at bounding box center [21, 101] width 42 height 6
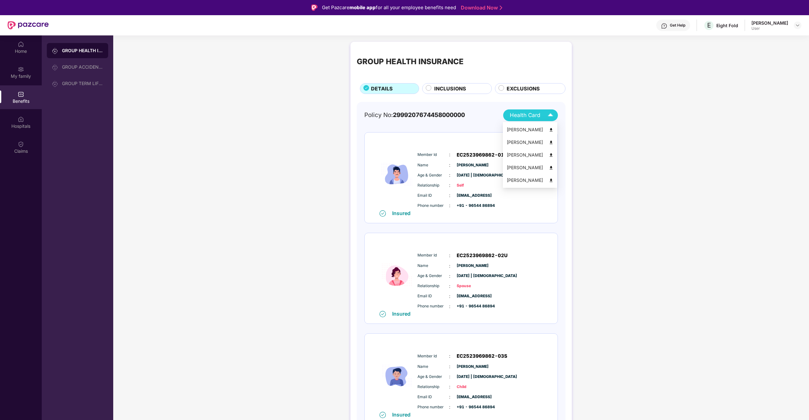
click at [546, 115] on img at bounding box center [550, 115] width 11 height 11
click at [551, 179] on img at bounding box center [551, 180] width 5 height 5
click at [22, 147] on div "Claims" at bounding box center [21, 147] width 42 height 24
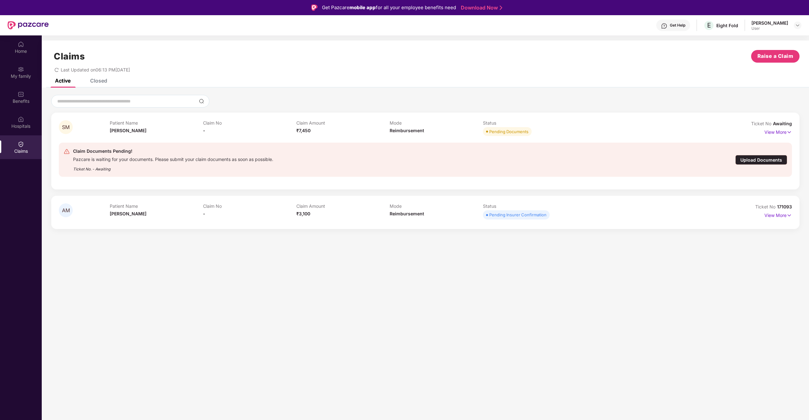
click at [762, 161] on div "Upload Documents" at bounding box center [762, 160] width 52 height 10
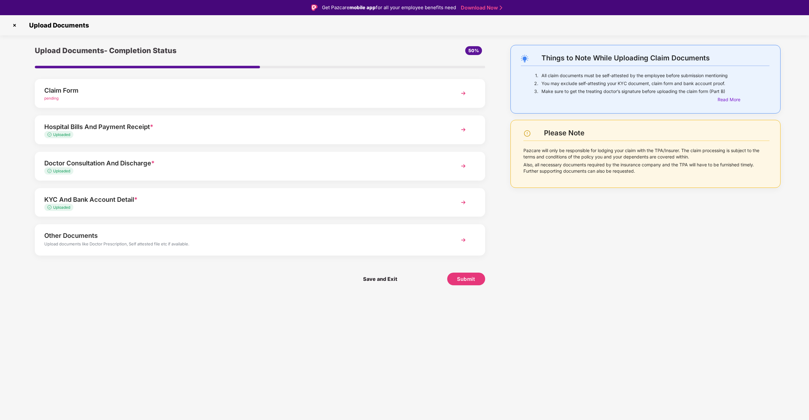
click at [238, 173] on div "Uploaded" at bounding box center [242, 171] width 396 height 6
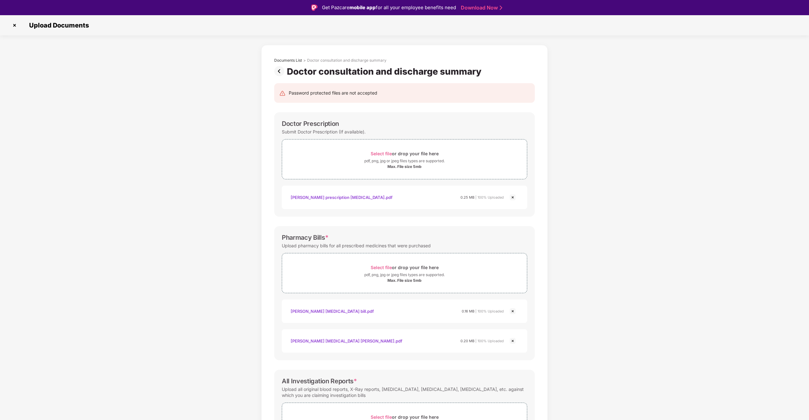
scroll to position [113, 0]
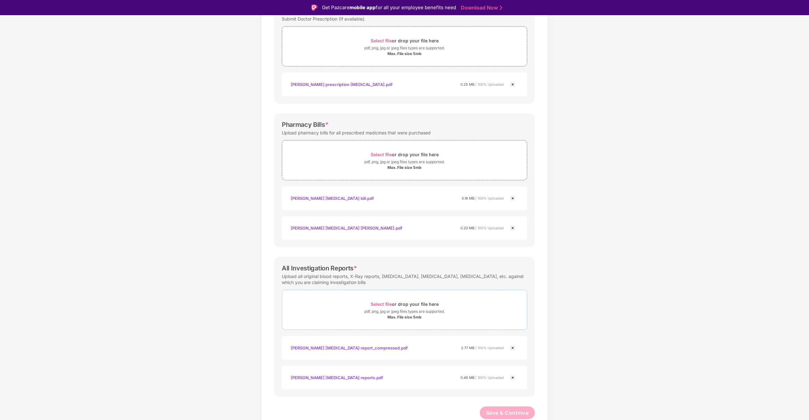
click at [361, 315] on div "Max. File size 5mb" at bounding box center [404, 317] width 245 height 5
click at [386, 302] on span "Select file" at bounding box center [381, 304] width 21 height 5
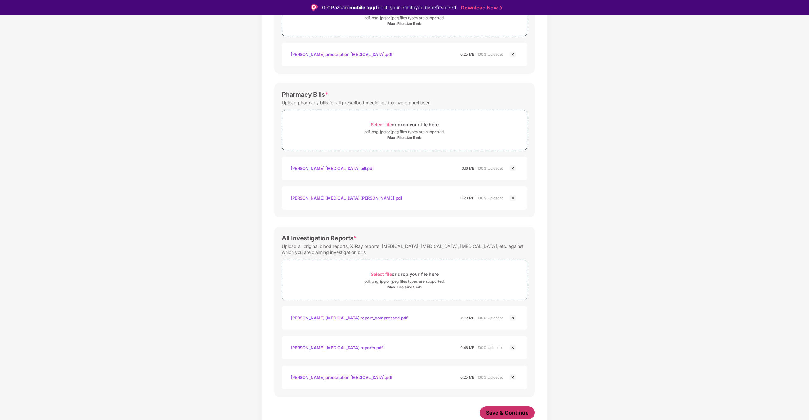
scroll to position [143, 0]
click at [511, 410] on span "Save & Continue" at bounding box center [507, 412] width 43 height 7
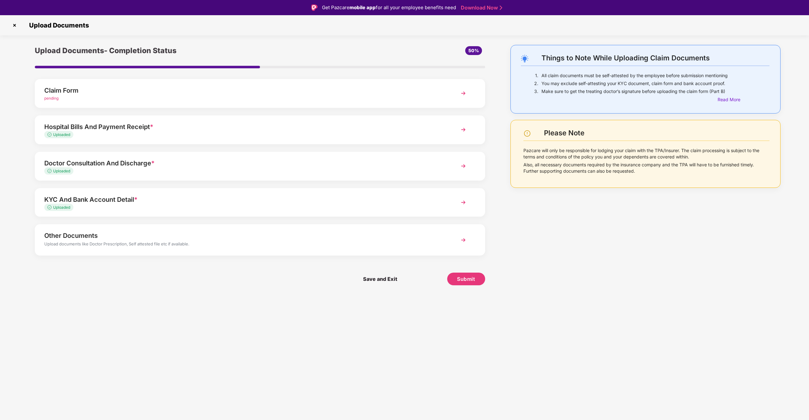
click at [154, 136] on div "Uploaded" at bounding box center [242, 135] width 396 height 6
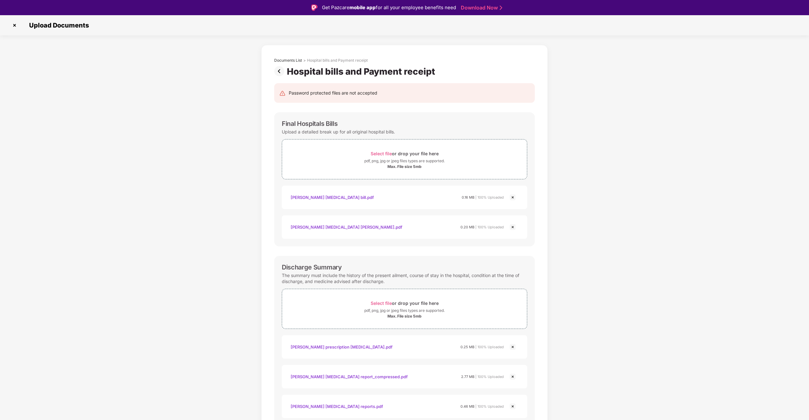
click at [279, 73] on img at bounding box center [280, 71] width 13 height 10
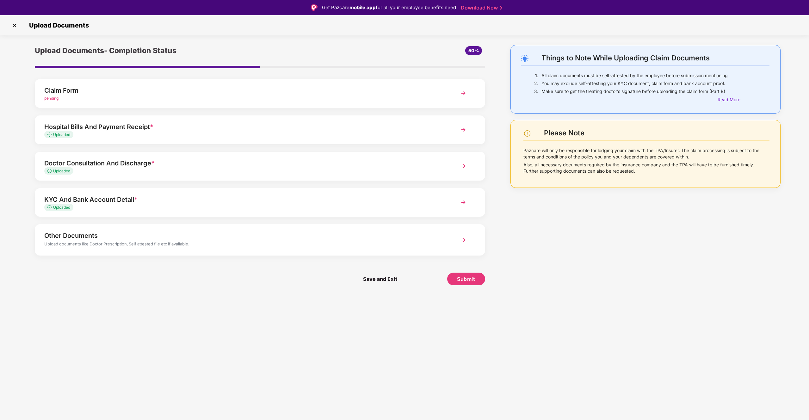
click at [109, 163] on div "Doctor Consultation And Discharge *" at bounding box center [242, 163] width 396 height 10
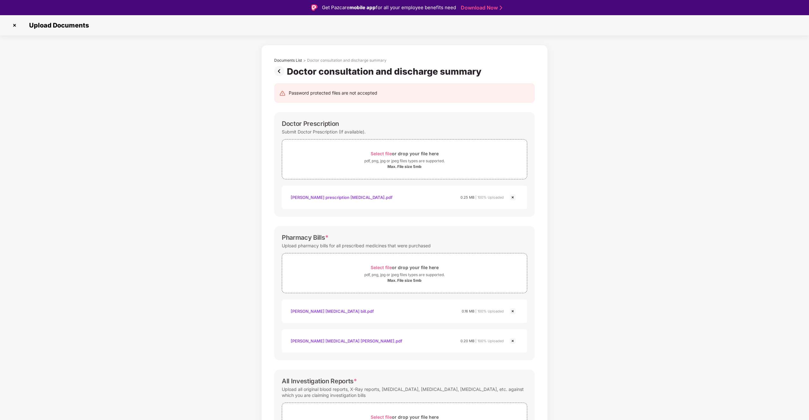
click at [281, 73] on img at bounding box center [280, 71] width 13 height 10
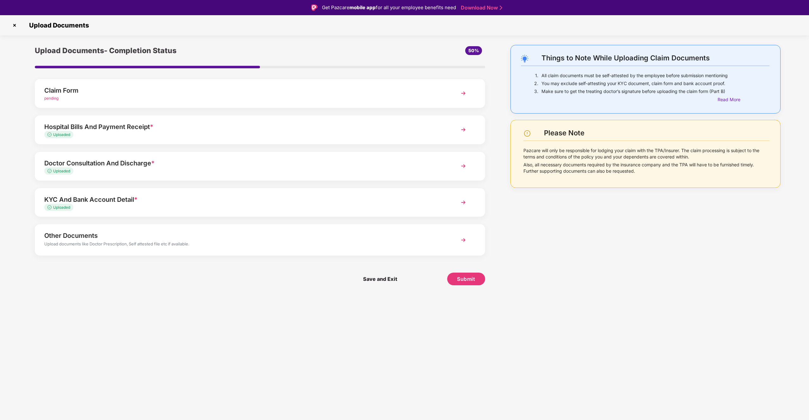
click at [121, 209] on div "Uploaded" at bounding box center [242, 208] width 396 height 6
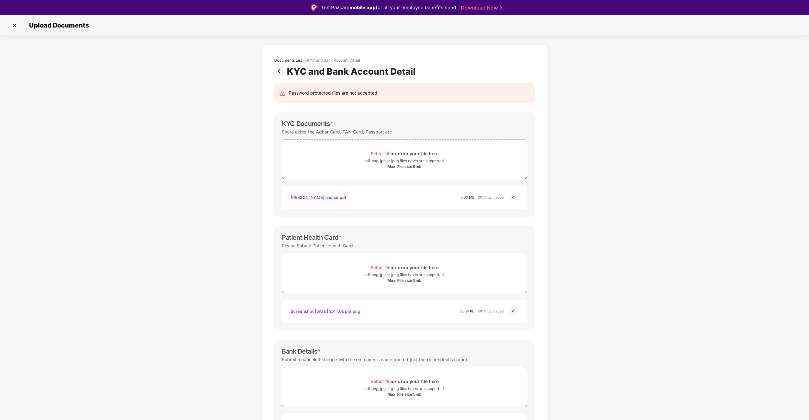
click at [383, 275] on div "pdf, png, jpg or jpeg files types are supported." at bounding box center [405, 275] width 80 height 6
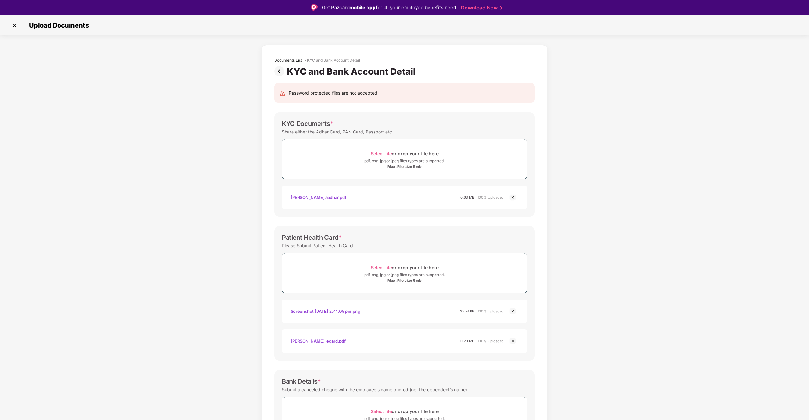
scroll to position [78, 0]
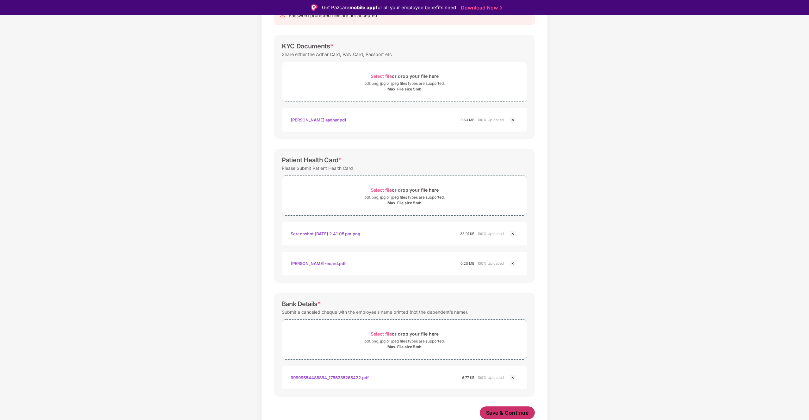
click at [498, 413] on span "Save & Continue" at bounding box center [507, 412] width 43 height 7
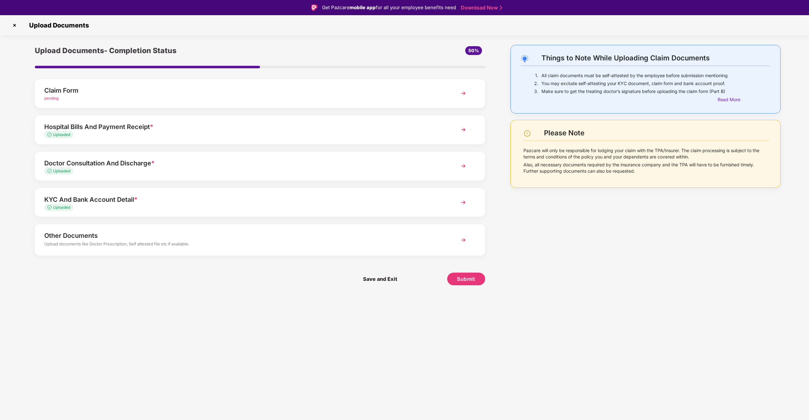
click at [253, 91] on div "Claim Form" at bounding box center [242, 90] width 396 height 10
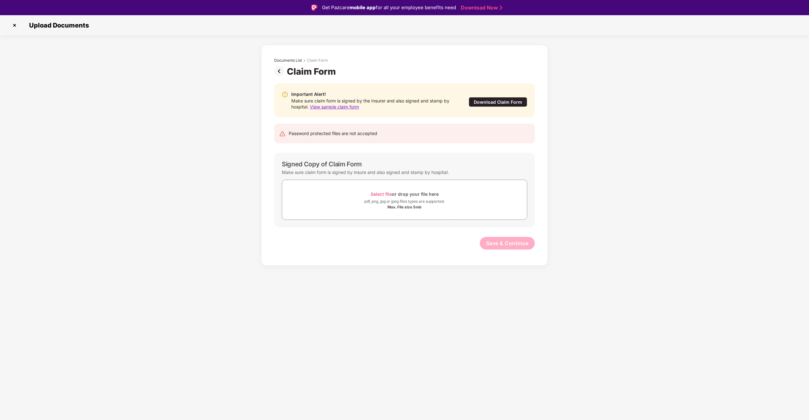
click at [344, 104] on span "View sample claim form" at bounding box center [334, 106] width 49 height 5
click at [491, 103] on div "Download Claim Form" at bounding box center [498, 102] width 59 height 10
click at [280, 71] on img at bounding box center [280, 71] width 13 height 10
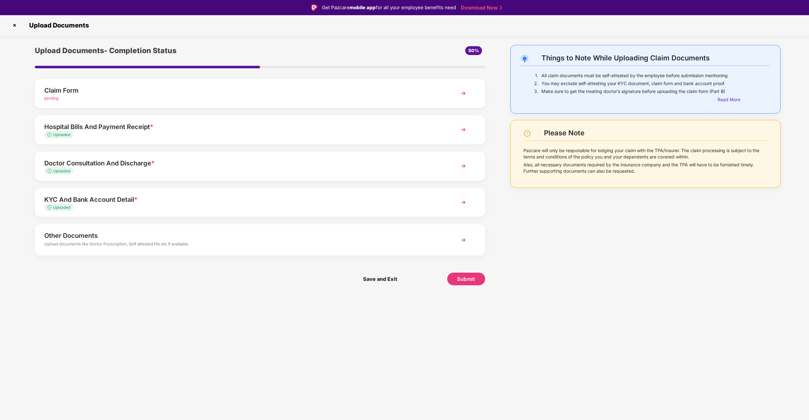
click at [15, 24] on img at bounding box center [14, 25] width 10 height 10
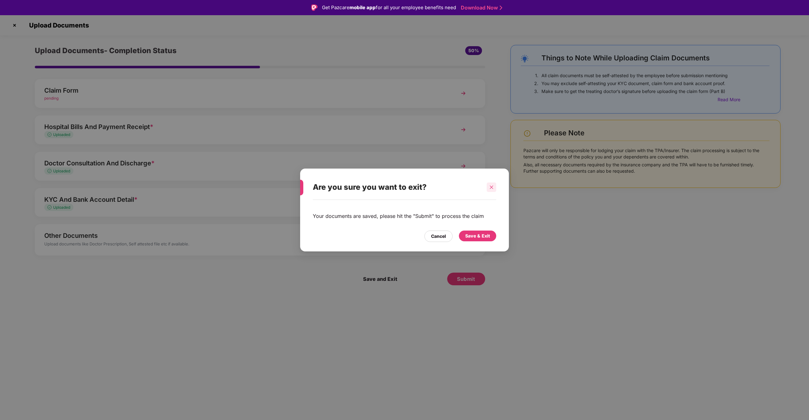
click at [493, 190] on div at bounding box center [491, 187] width 9 height 9
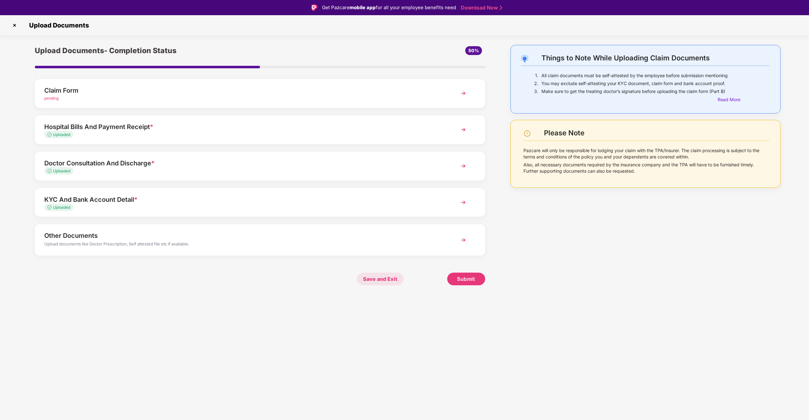
click at [388, 277] on span "Save and Exit" at bounding box center [380, 279] width 47 height 13
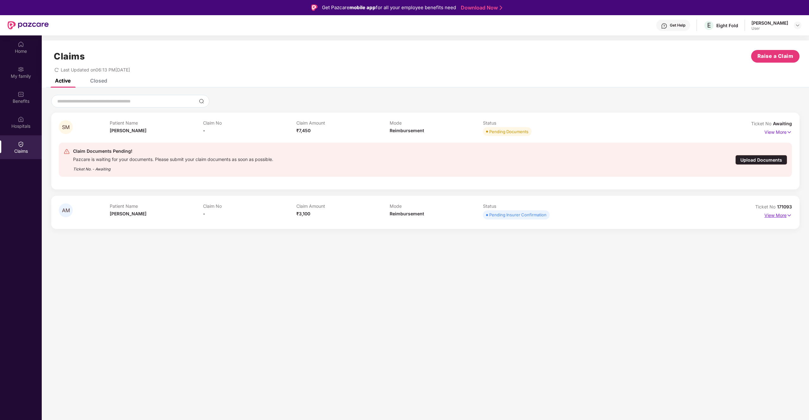
click at [781, 216] on p "View More" at bounding box center [779, 214] width 28 height 9
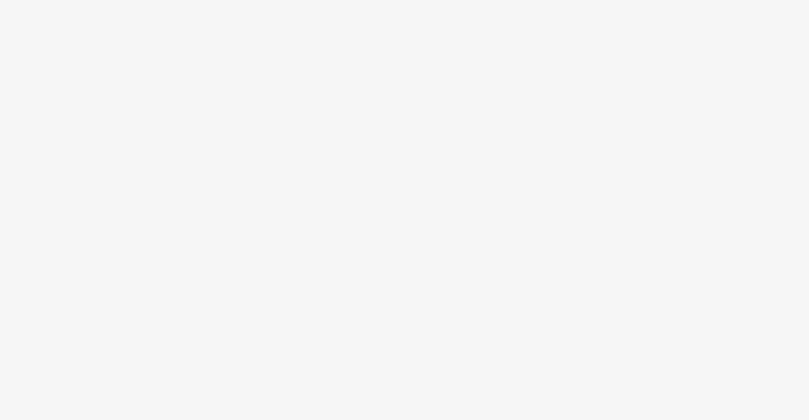
click at [237, 211] on body at bounding box center [404, 210] width 809 height 420
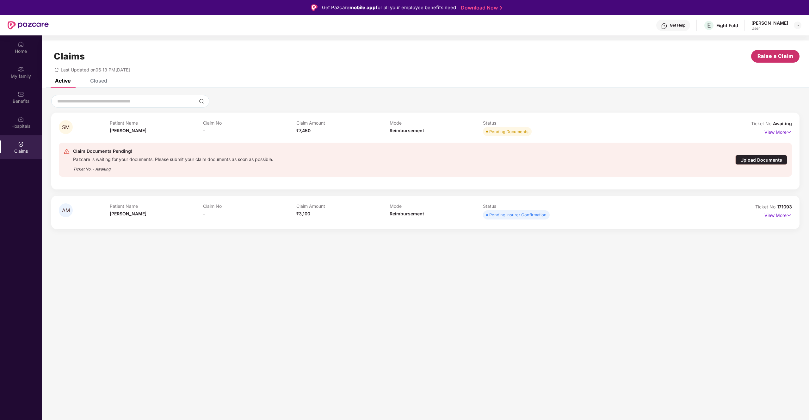
click at [765, 56] on span "Raise a Claim" at bounding box center [776, 56] width 36 height 8
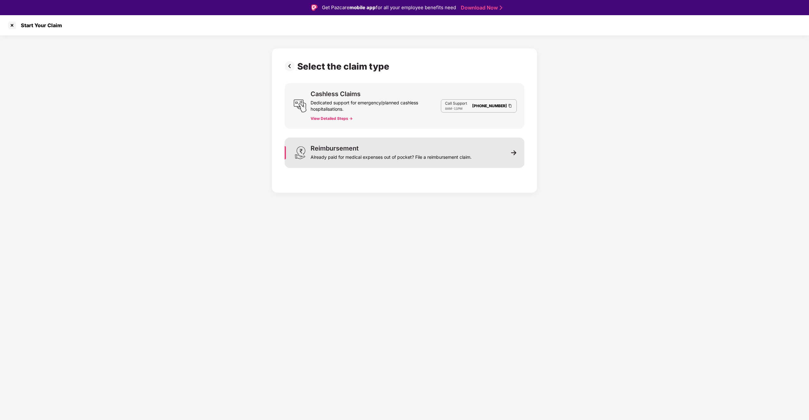
click at [409, 159] on div "Already paid for medical expenses out of pocket? File a reimbursement claim." at bounding box center [391, 156] width 161 height 9
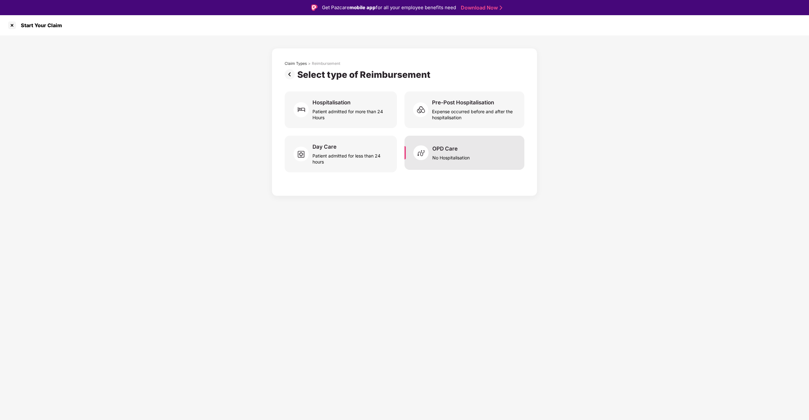
click at [445, 152] on div "OPD Care" at bounding box center [445, 148] width 25 height 7
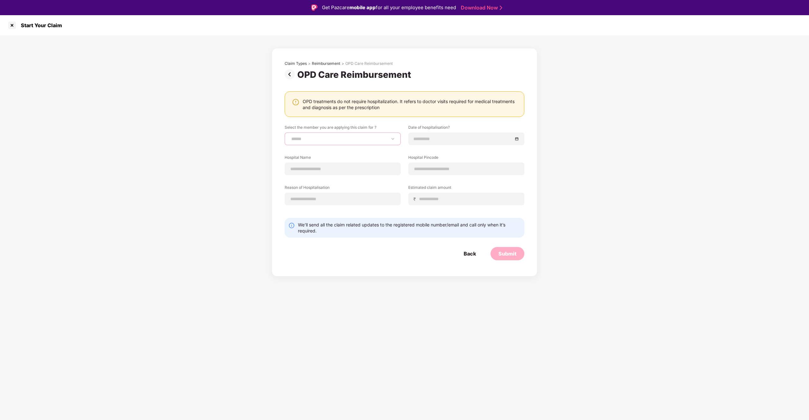
click at [302, 137] on select "**********" at bounding box center [342, 138] width 105 height 5
select select "**********"
click at [290, 136] on select "**********" at bounding box center [342, 138] width 105 height 5
click at [418, 139] on input at bounding box center [463, 138] width 99 height 7
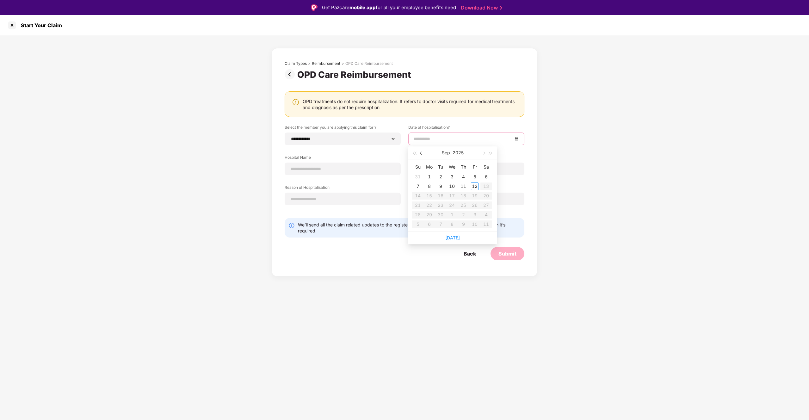
click at [421, 152] on span "button" at bounding box center [421, 153] width 3 height 3
type input "**********"
click at [444, 216] on div "26" at bounding box center [441, 215] width 8 height 8
click at [367, 171] on input at bounding box center [342, 169] width 105 height 7
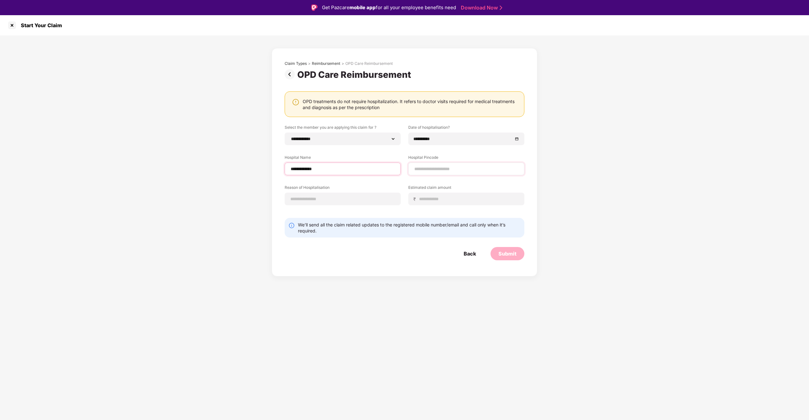
type input "**********"
click at [448, 171] on input at bounding box center [466, 169] width 105 height 7
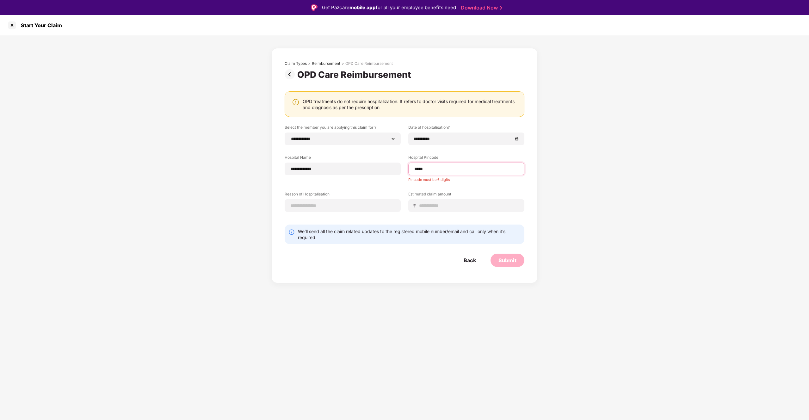
type input "******"
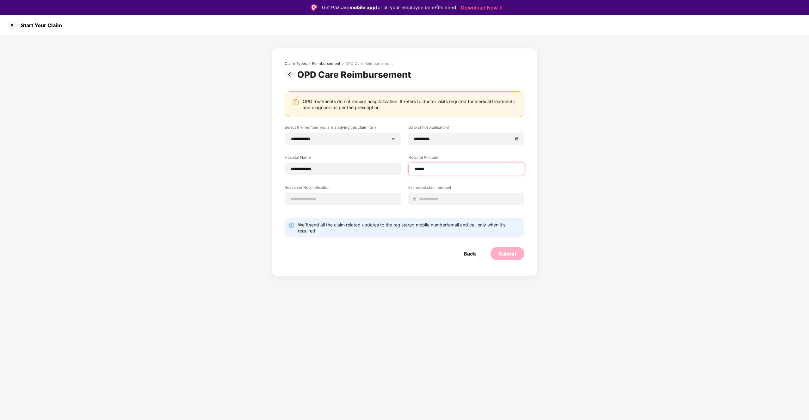
select select "**********"
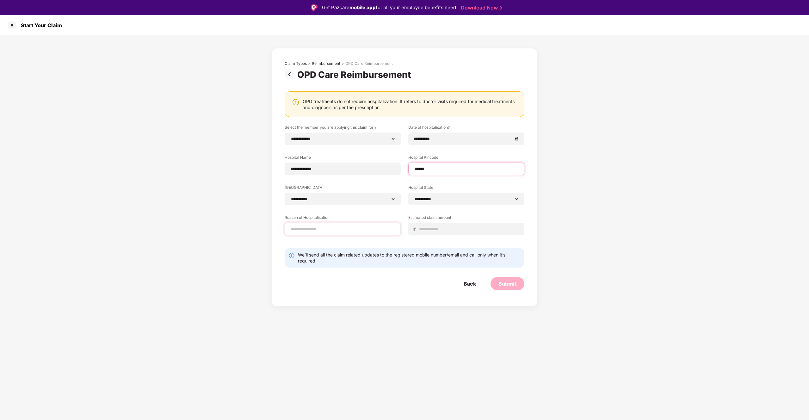
type input "******"
click at [309, 230] on input at bounding box center [342, 229] width 105 height 7
type input "**********"
click at [429, 226] on input at bounding box center [469, 229] width 100 height 7
type input "****"
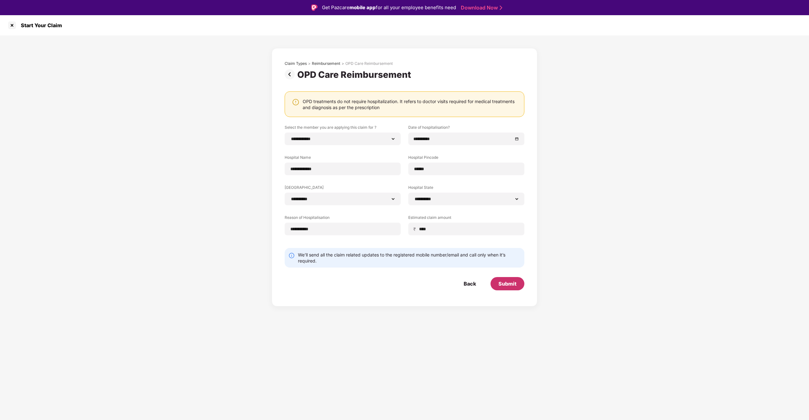
click at [505, 278] on div "Submit" at bounding box center [508, 283] width 34 height 13
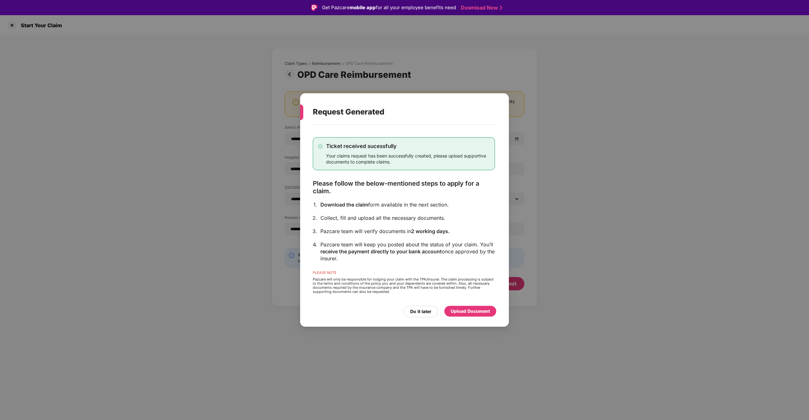
click at [470, 311] on div "Upload Document" at bounding box center [470, 311] width 39 height 7
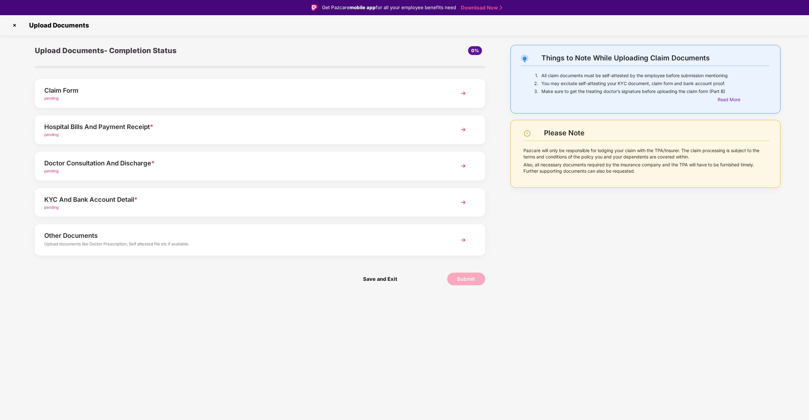
click at [163, 191] on div "KYC And Bank Account Detail * pending" at bounding box center [260, 202] width 451 height 29
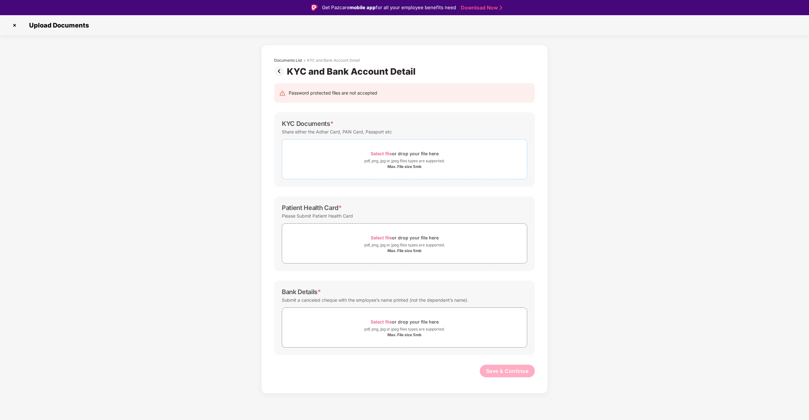
click at [396, 154] on div "Select file or drop your file here" at bounding box center [405, 153] width 68 height 9
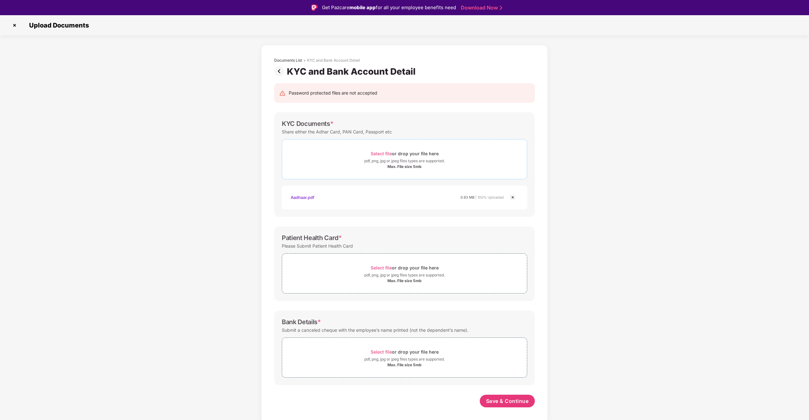
click at [385, 157] on div "Select file or drop your file here" at bounding box center [405, 153] width 68 height 9
click at [379, 267] on span "Select file" at bounding box center [381, 267] width 21 height 5
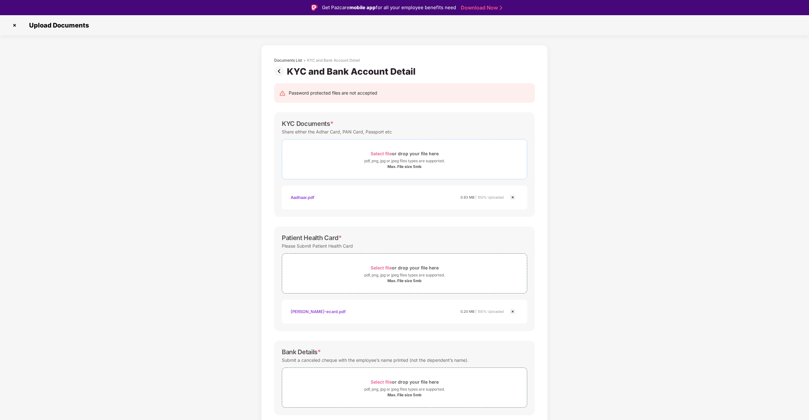
click at [375, 159] on div "pdf, png, jpg or jpeg files types are supported." at bounding box center [405, 161] width 80 height 6
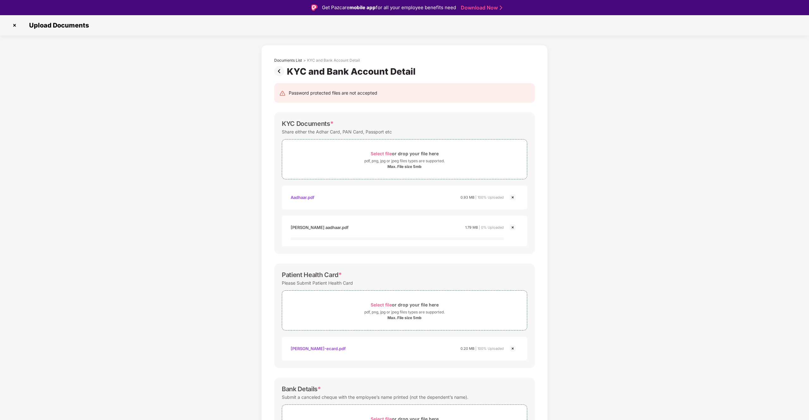
scroll to position [55, 0]
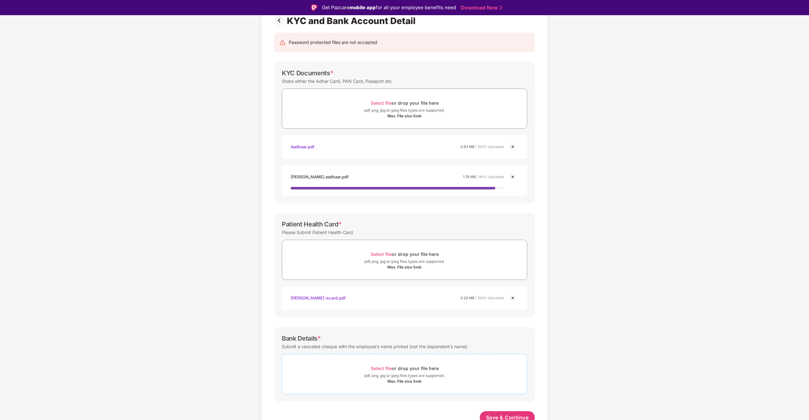
click at [374, 366] on span "Select file" at bounding box center [381, 368] width 21 height 5
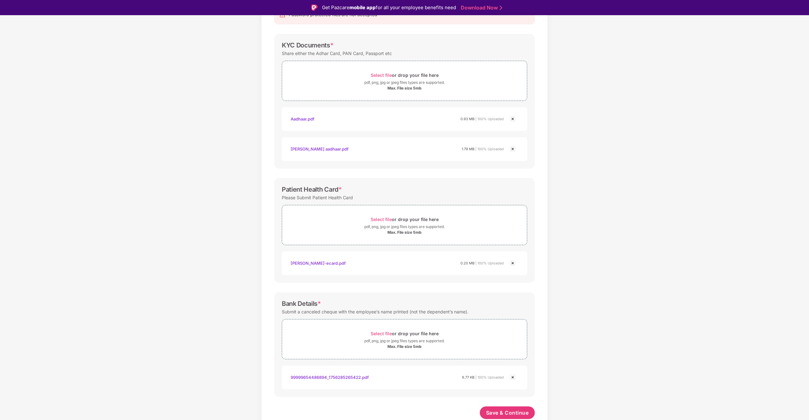
scroll to position [15, 0]
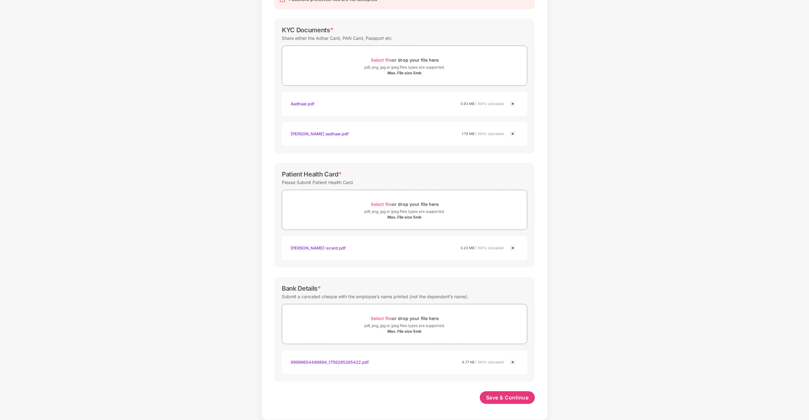
click at [497, 391] on div "Password protected files are not accepted KYC Documents * Share either the Adha…" at bounding box center [405, 200] width 280 height 434
click at [498, 398] on span "Save & Continue" at bounding box center [507, 397] width 43 height 7
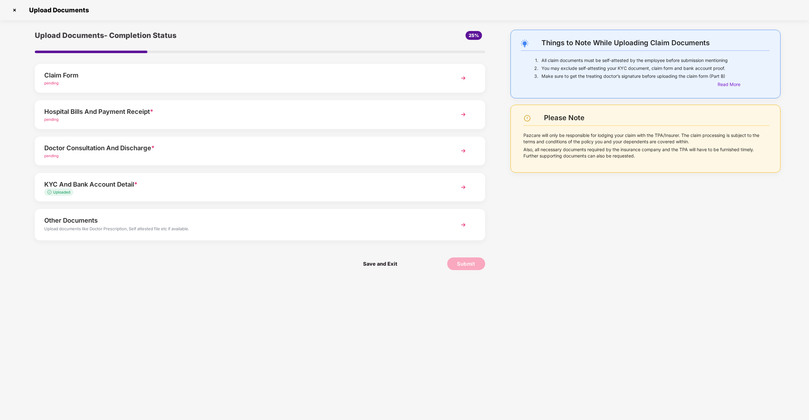
click at [200, 153] on div "pending" at bounding box center [242, 156] width 396 height 6
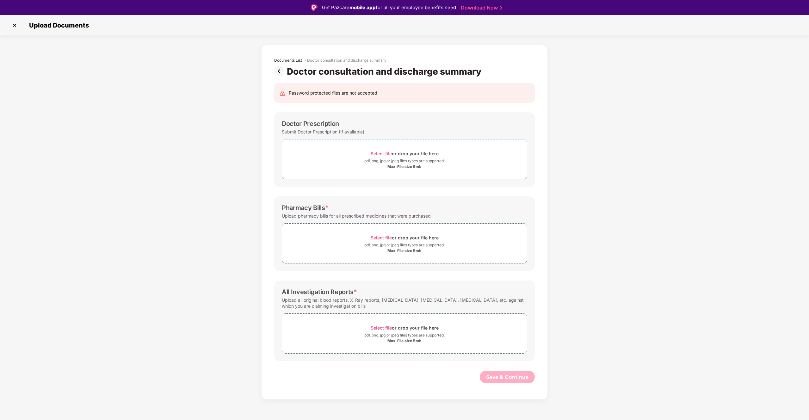
click at [321, 151] on div "Select file or drop your file here" at bounding box center [404, 153] width 245 height 9
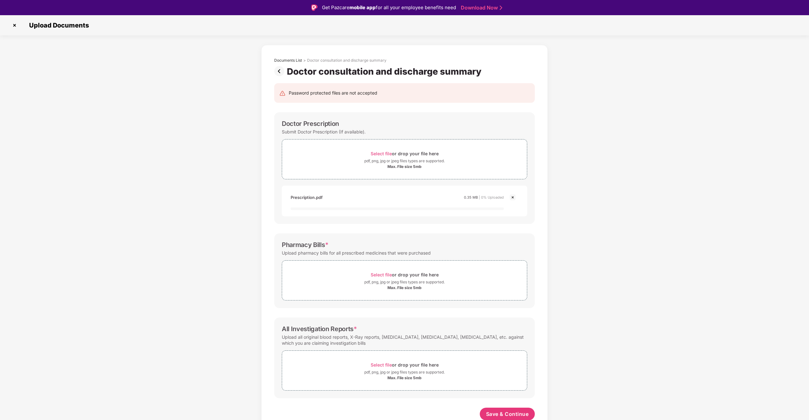
scroll to position [1, 0]
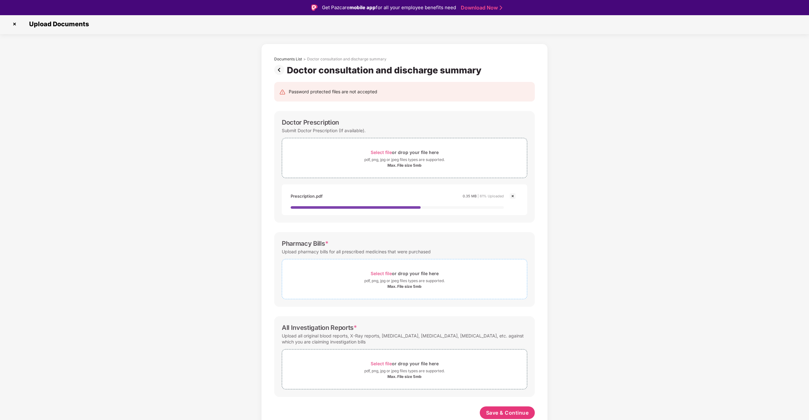
click at [390, 271] on span "Select file" at bounding box center [381, 273] width 21 height 5
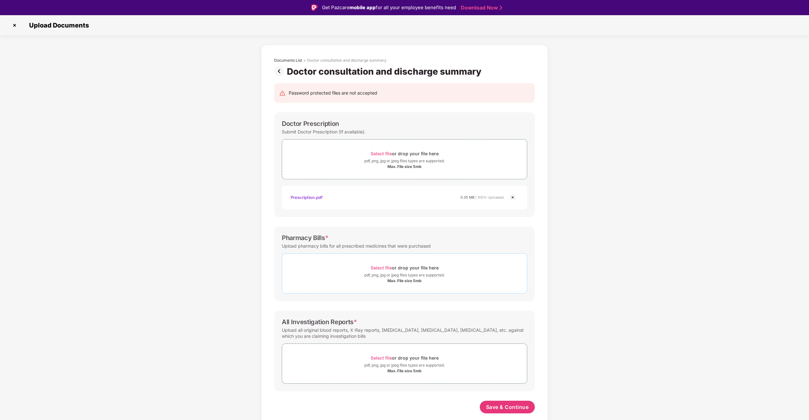
scroll to position [0, 0]
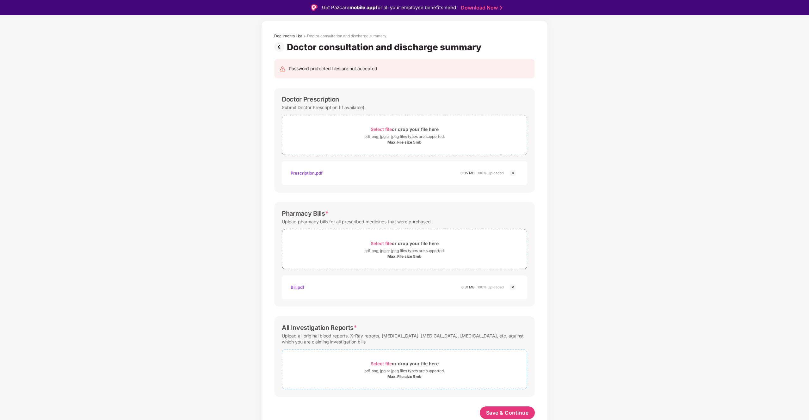
click at [399, 360] on div "Select file or drop your file here" at bounding box center [405, 363] width 68 height 9
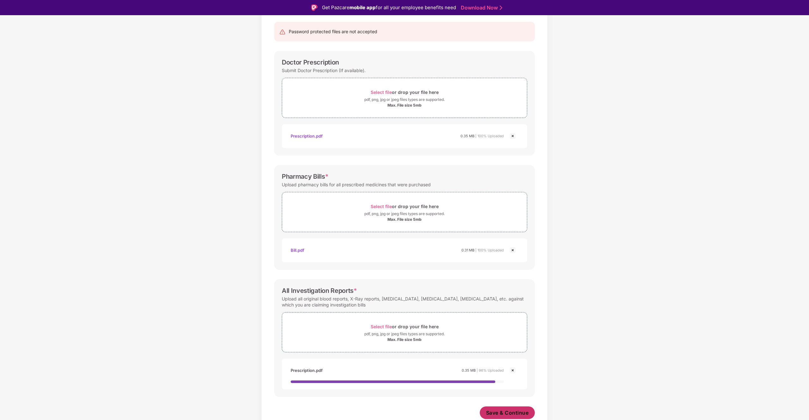
click at [501, 412] on span "Save & Continue" at bounding box center [507, 412] width 43 height 7
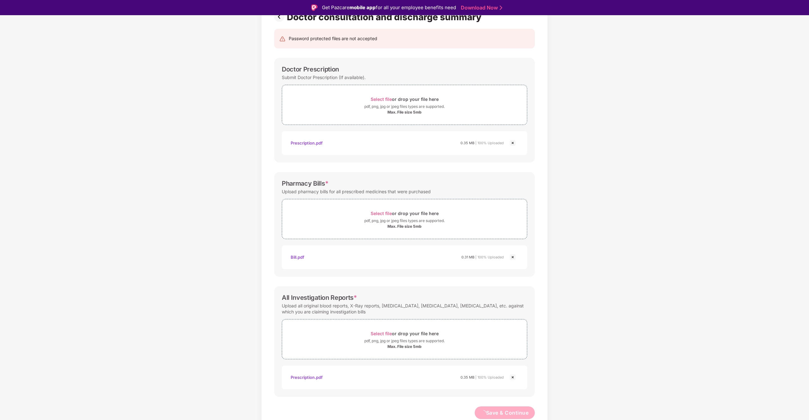
scroll to position [0, 0]
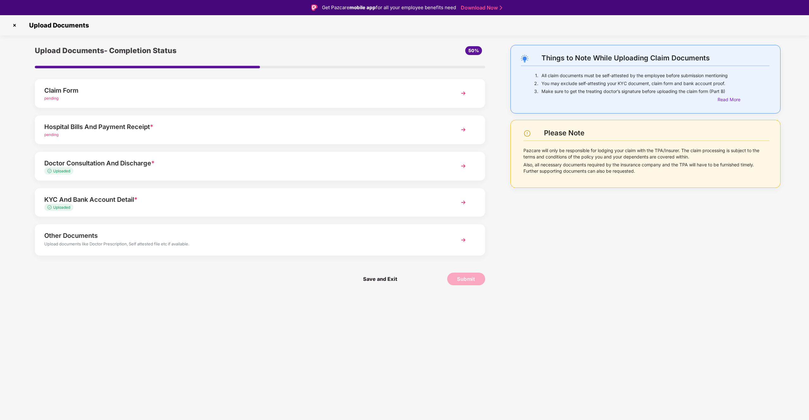
click at [242, 130] on div "Hospital Bills And Payment Receipt *" at bounding box center [242, 127] width 396 height 10
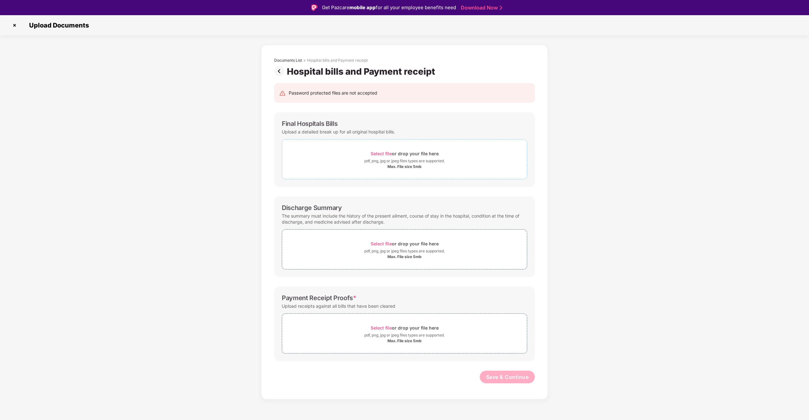
click at [376, 148] on span "Select file or drop your file here pdf, png, jpg or jpeg files types are suppor…" at bounding box center [404, 159] width 245 height 30
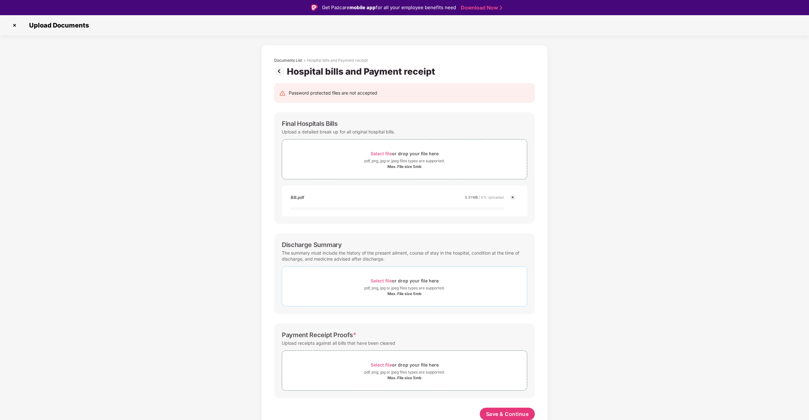
click at [387, 274] on span "Select file or drop your file here pdf, png, jpg or jpeg files types are suppor…" at bounding box center [404, 286] width 245 height 30
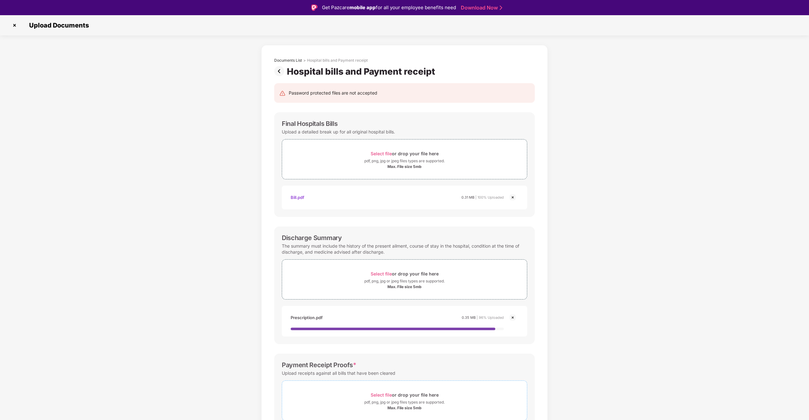
click at [389, 389] on span "Select file or drop your file here pdf, png, jpg or jpeg files types are suppor…" at bounding box center [404, 401] width 245 height 30
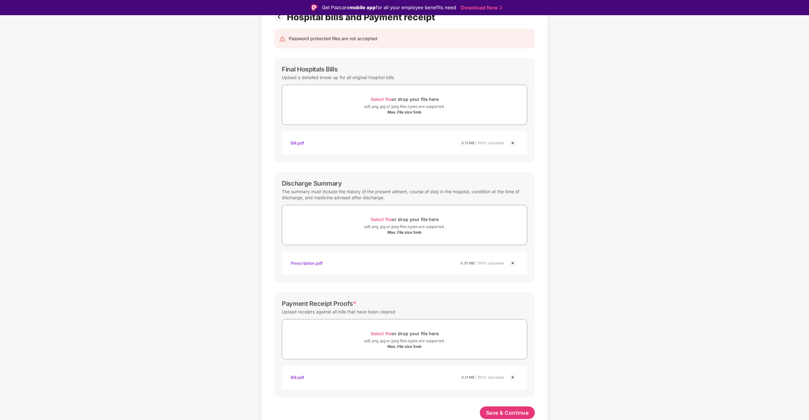
click at [500, 403] on div "Password protected files are not accepted Final Hospitals Bills Upload a detail…" at bounding box center [405, 226] width 280 height 409
click at [505, 413] on span "Save & Continue" at bounding box center [507, 412] width 43 height 7
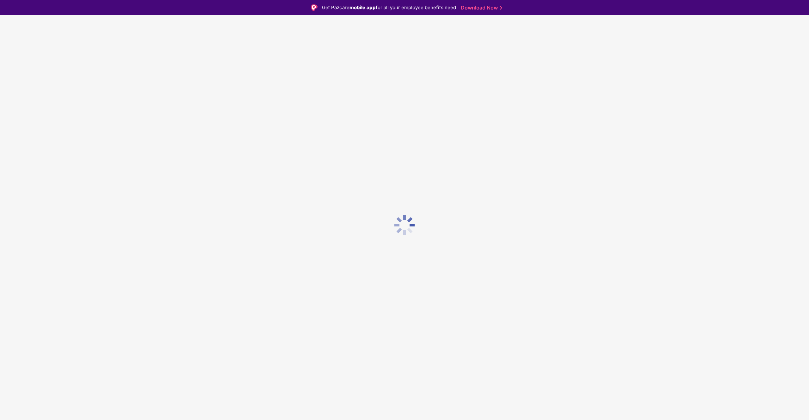
scroll to position [0, 0]
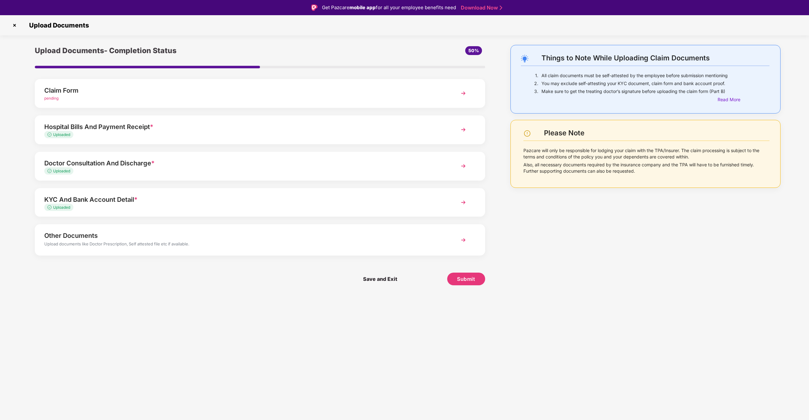
click at [382, 271] on div "Save and Exit Submit" at bounding box center [260, 279] width 451 height 32
click at [381, 279] on span "Save and Exit" at bounding box center [380, 279] width 47 height 13
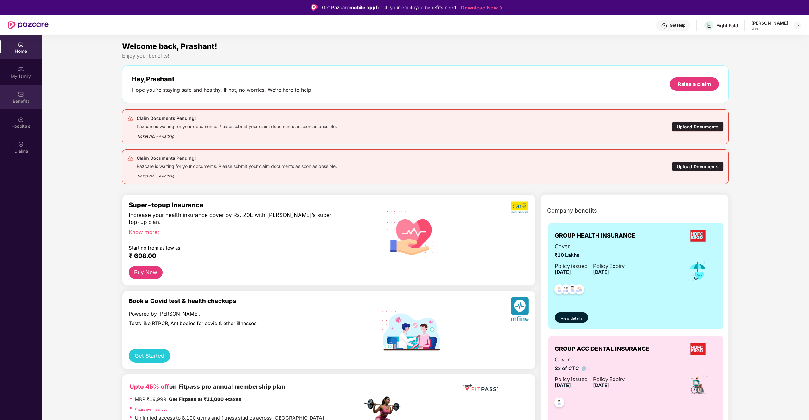
click at [29, 94] on div "Benefits" at bounding box center [21, 97] width 42 height 24
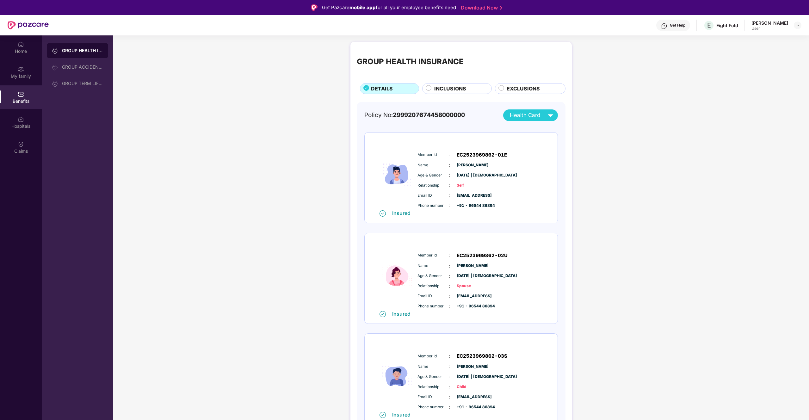
click at [527, 113] on span "Health Card" at bounding box center [525, 115] width 30 height 9
click at [526, 154] on div "[PERSON_NAME]" at bounding box center [530, 155] width 47 height 7
click at [539, 119] on span "Health Card" at bounding box center [525, 115] width 30 height 9
click at [552, 130] on img at bounding box center [551, 130] width 5 height 5
click at [541, 110] on div "Health Card" at bounding box center [533, 115] width 46 height 11
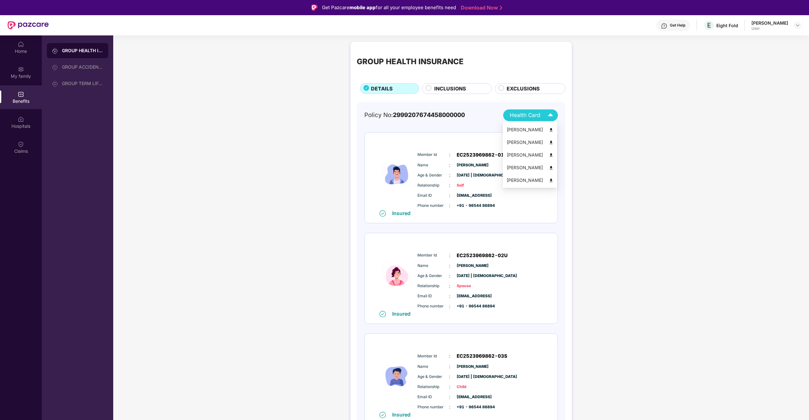
click at [544, 140] on div "[PERSON_NAME]" at bounding box center [530, 142] width 47 height 7
click at [550, 121] on img at bounding box center [550, 115] width 11 height 11
click at [549, 168] on img at bounding box center [551, 167] width 5 height 5
click at [566, 155] on div "GROUP HEALTH INSURANCE DETAILS INCLUSIONS EXCLUSIONS Policy No: 299920767445800…" at bounding box center [461, 349] width 221 height 614
click at [23, 148] on div "Claims" at bounding box center [21, 151] width 42 height 6
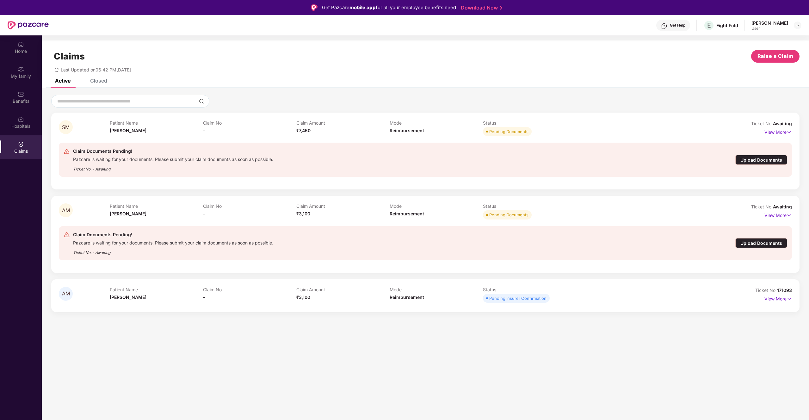
click at [780, 301] on p "View More" at bounding box center [779, 298] width 28 height 9
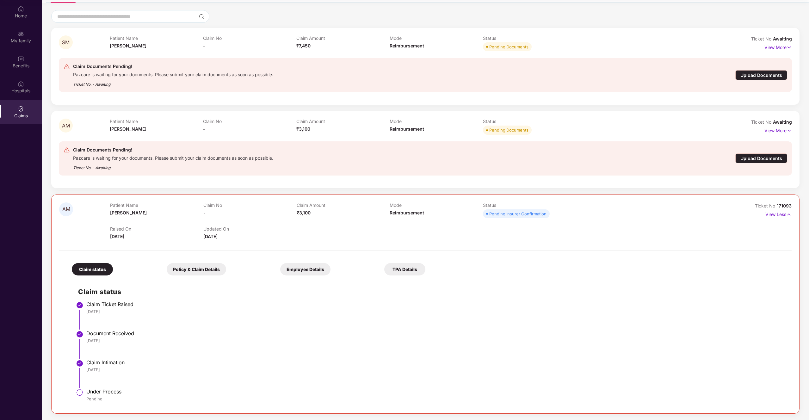
scroll to position [13, 0]
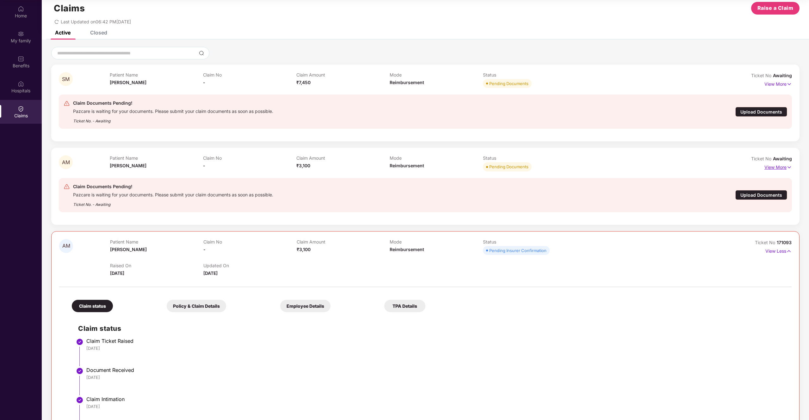
click at [781, 167] on p "View More" at bounding box center [779, 166] width 28 height 9
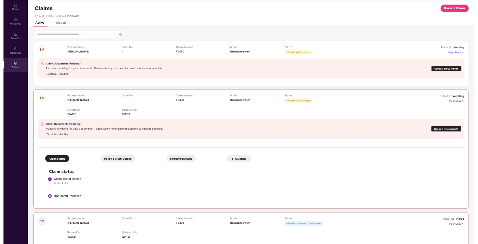
scroll to position [0, 0]
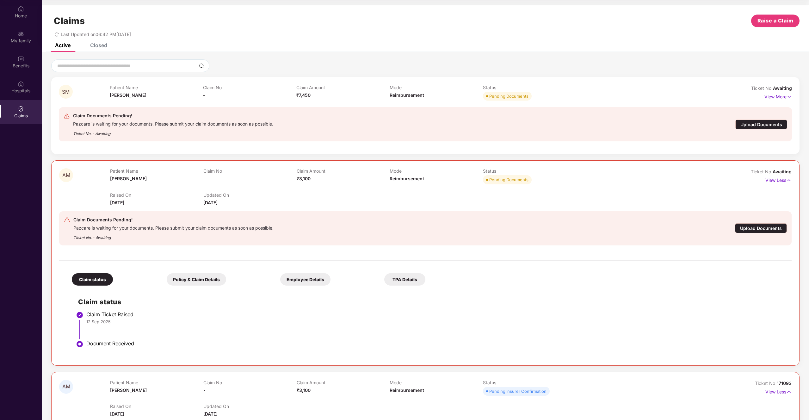
click at [769, 95] on p "View More" at bounding box center [779, 96] width 28 height 9
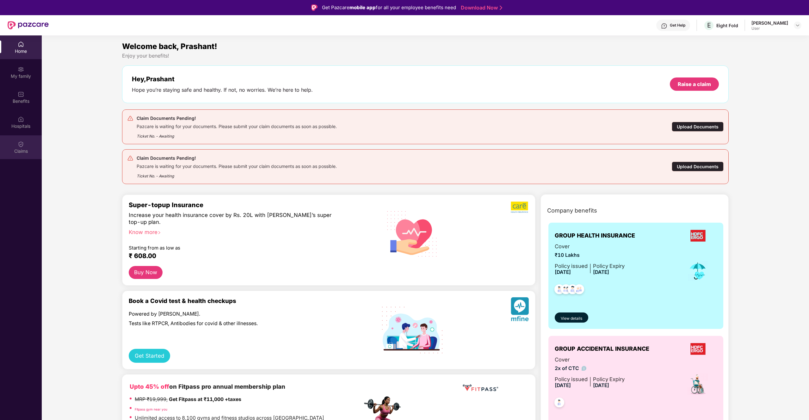
click at [28, 151] on div "Claims" at bounding box center [21, 151] width 42 height 6
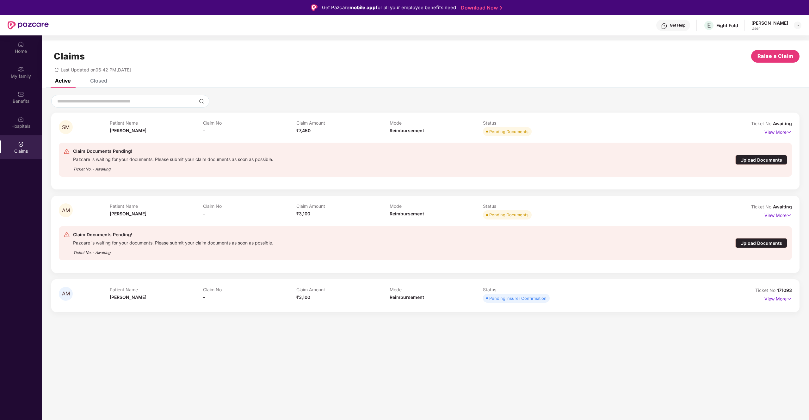
click at [750, 244] on div "Upload Documents" at bounding box center [762, 243] width 52 height 10
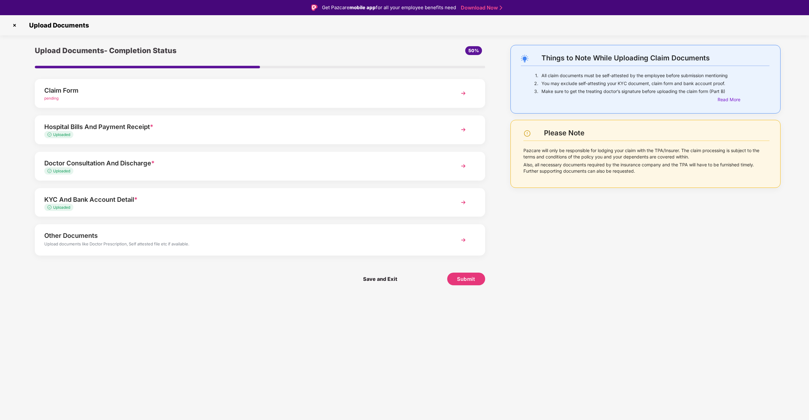
click at [111, 93] on div "Claim Form" at bounding box center [242, 90] width 396 height 10
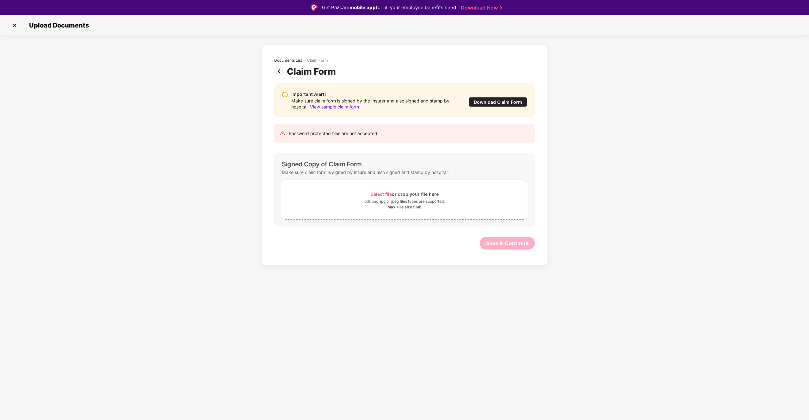
click at [487, 103] on div "Download Claim Form" at bounding box center [498, 102] width 59 height 10
